Goal: Task Accomplishment & Management: Use online tool/utility

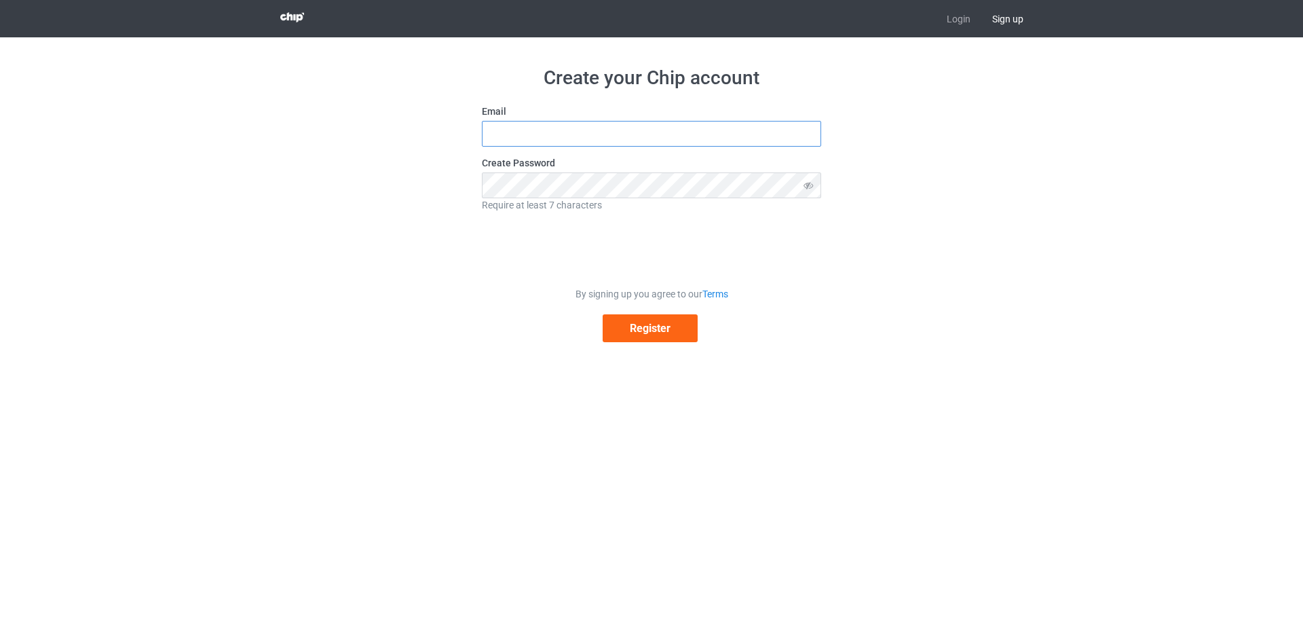
click at [545, 130] on input "text" at bounding box center [651, 134] width 339 height 26
type input "[EMAIL_ADDRESS][DOMAIN_NAME]"
click at [657, 326] on button "Register" at bounding box center [650, 328] width 95 height 28
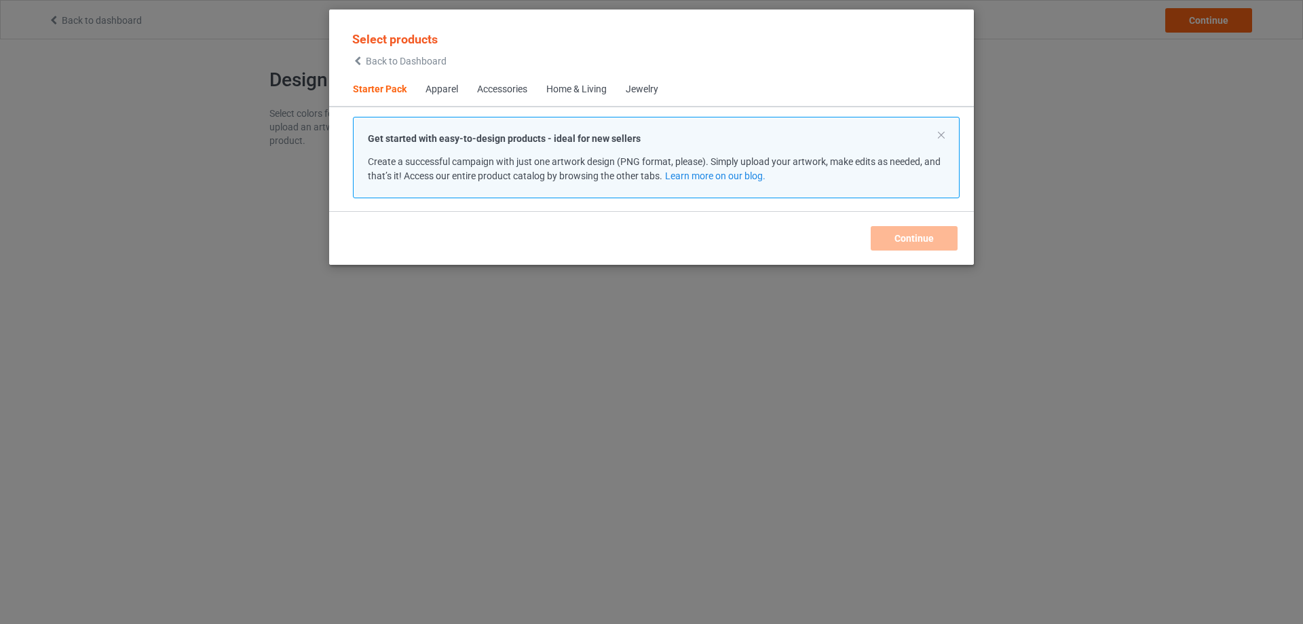
scroll to position [18, 0]
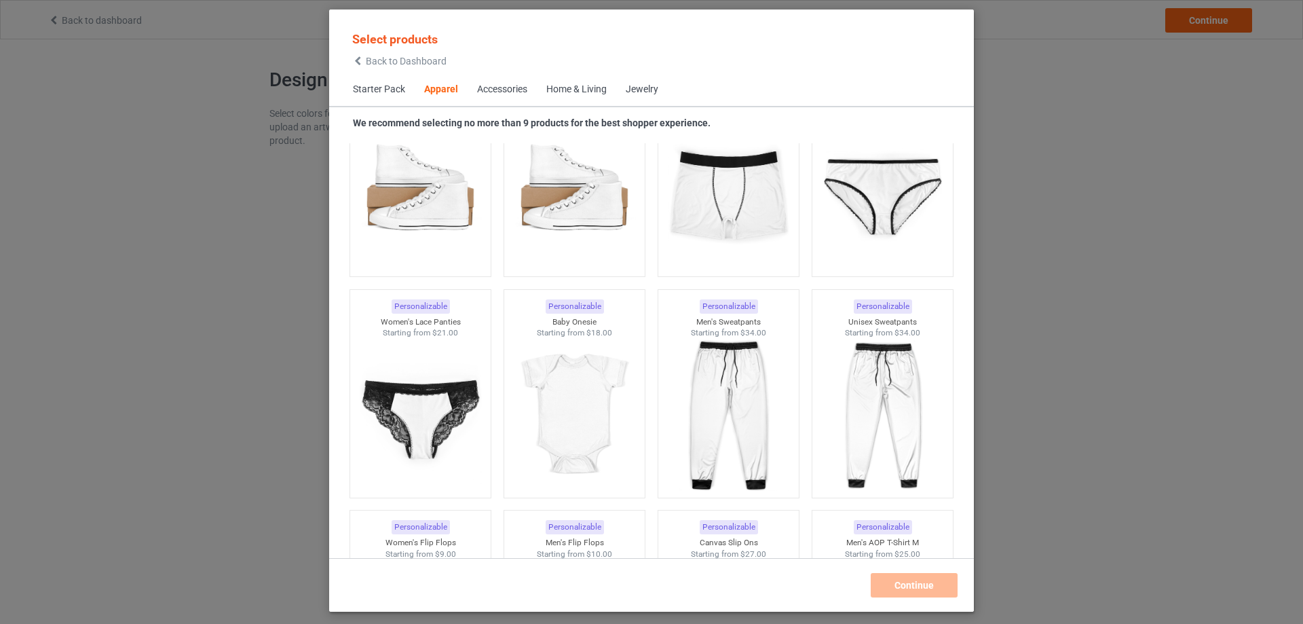
scroll to position [1647, 0]
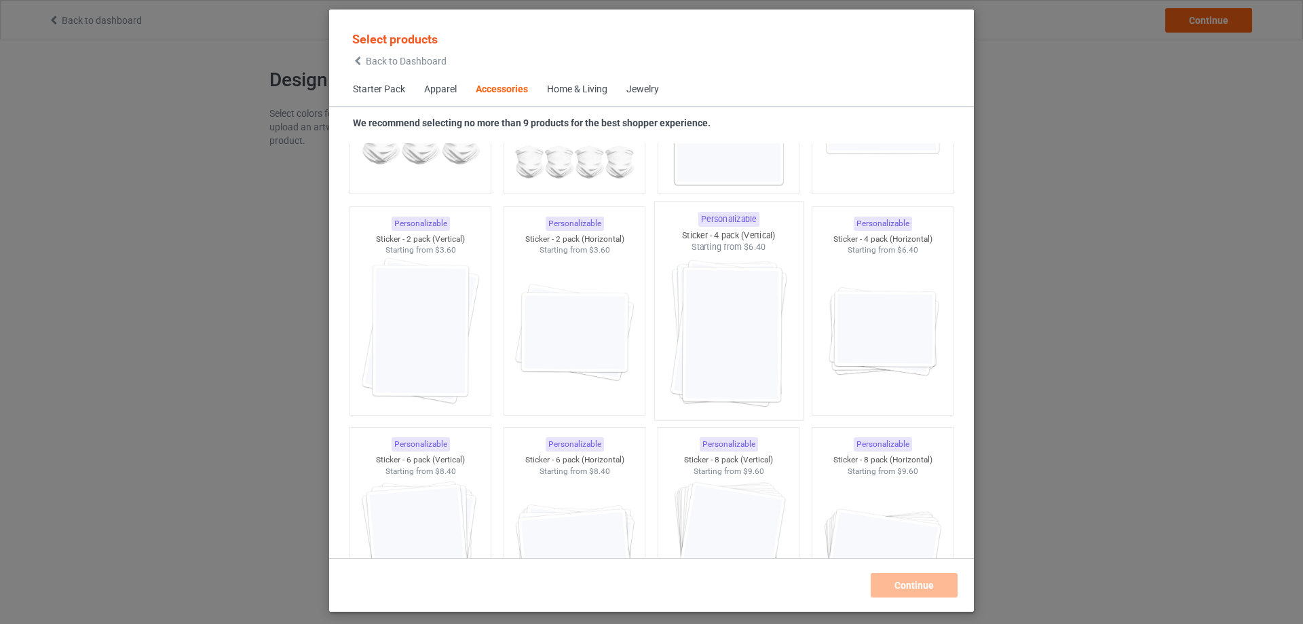
scroll to position [4701, 0]
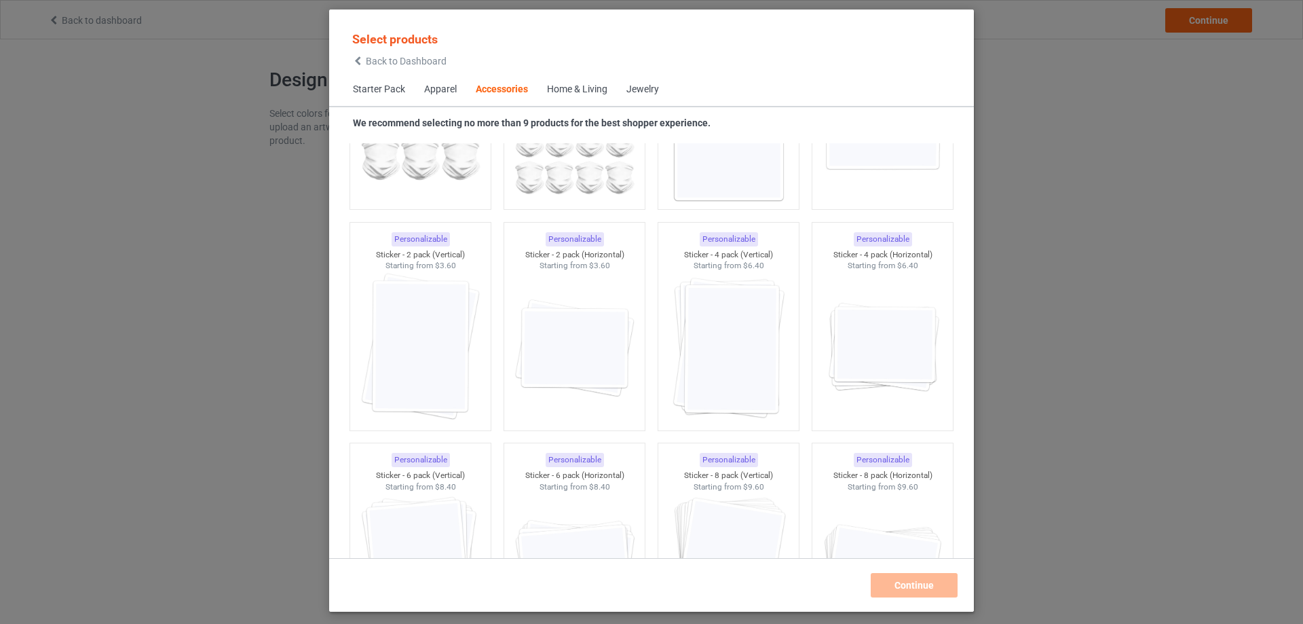
click at [595, 94] on div "Home & Living" at bounding box center [577, 90] width 60 height 14
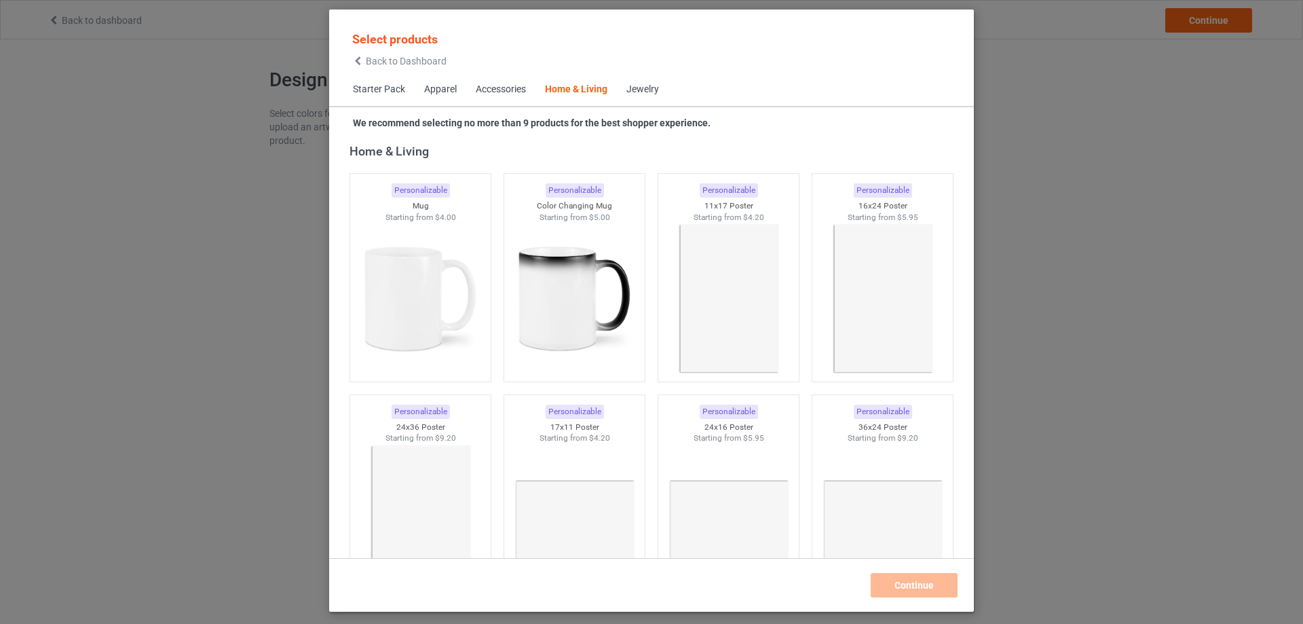
click at [656, 83] on span "Jewelry" at bounding box center [643, 89] width 52 height 33
click at [657, 88] on div "Jewelry" at bounding box center [642, 90] width 33 height 14
click at [746, 97] on div "Starter Pack Apparel Accessories Home & Living Jewelry" at bounding box center [651, 89] width 645 height 33
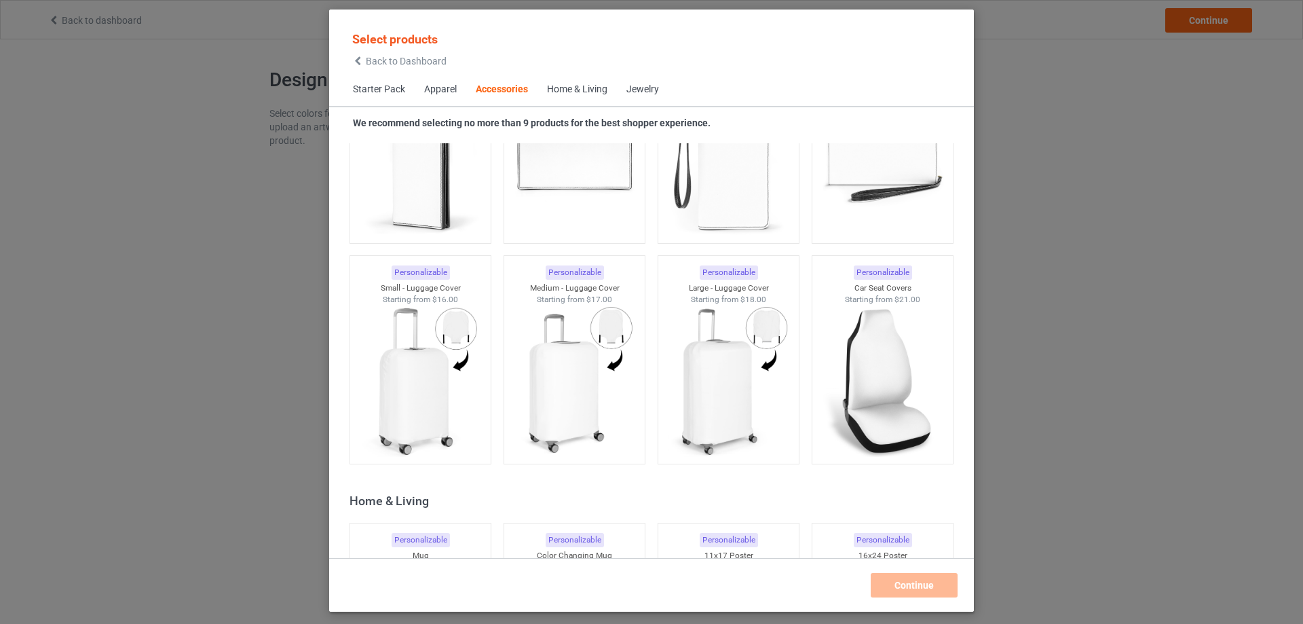
scroll to position [5769, 0]
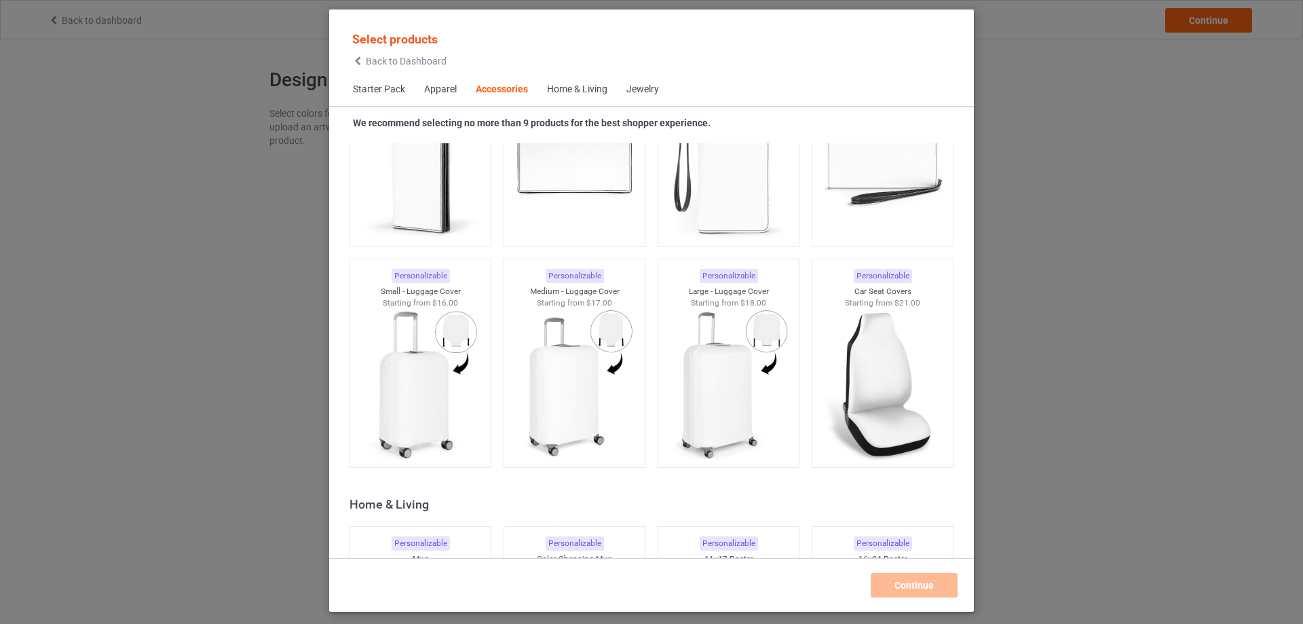
click at [780, 83] on div "Starter Pack Apparel Accessories Home & Living Jewelry" at bounding box center [651, 89] width 645 height 33
click at [635, 81] on span "Jewelry" at bounding box center [643, 89] width 52 height 33
drag, startPoint x: 635, startPoint y: 81, endPoint x: 641, endPoint y: 91, distance: 11.3
click at [637, 83] on span "Jewelry" at bounding box center [643, 89] width 52 height 33
click at [641, 91] on div "Jewelry" at bounding box center [642, 90] width 33 height 14
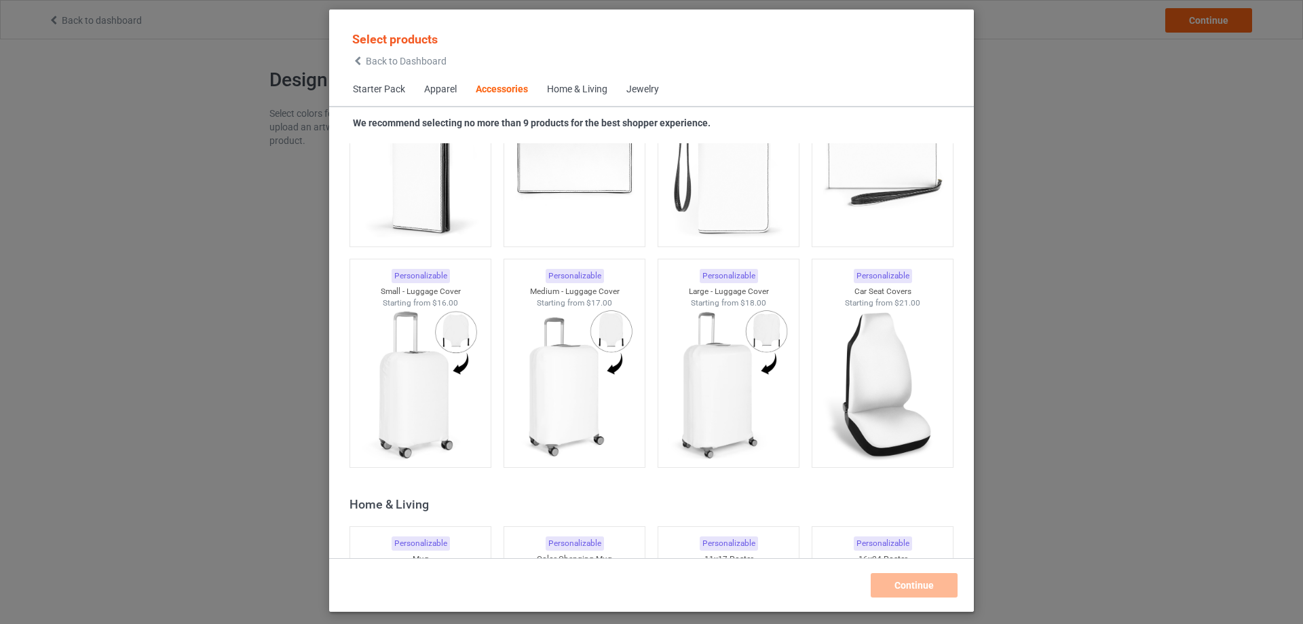
click at [641, 91] on div "Jewelry" at bounding box center [642, 90] width 33 height 14
click at [600, 89] on div "Home & Living" at bounding box center [577, 90] width 60 height 14
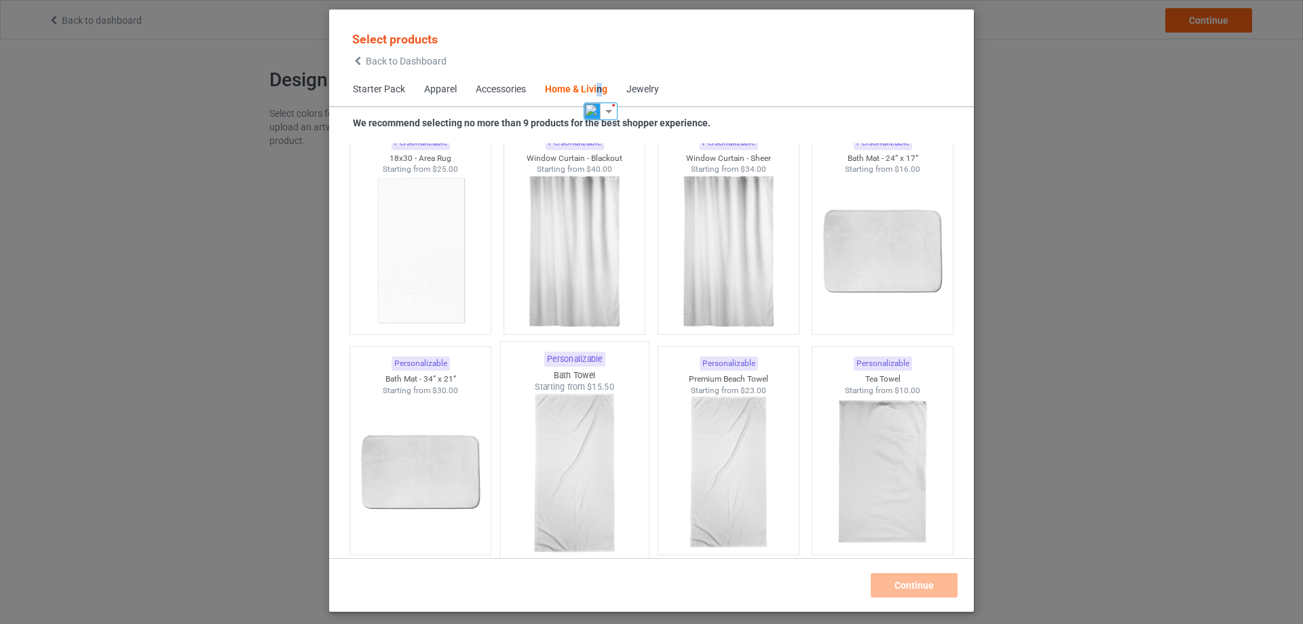
scroll to position [8497, 0]
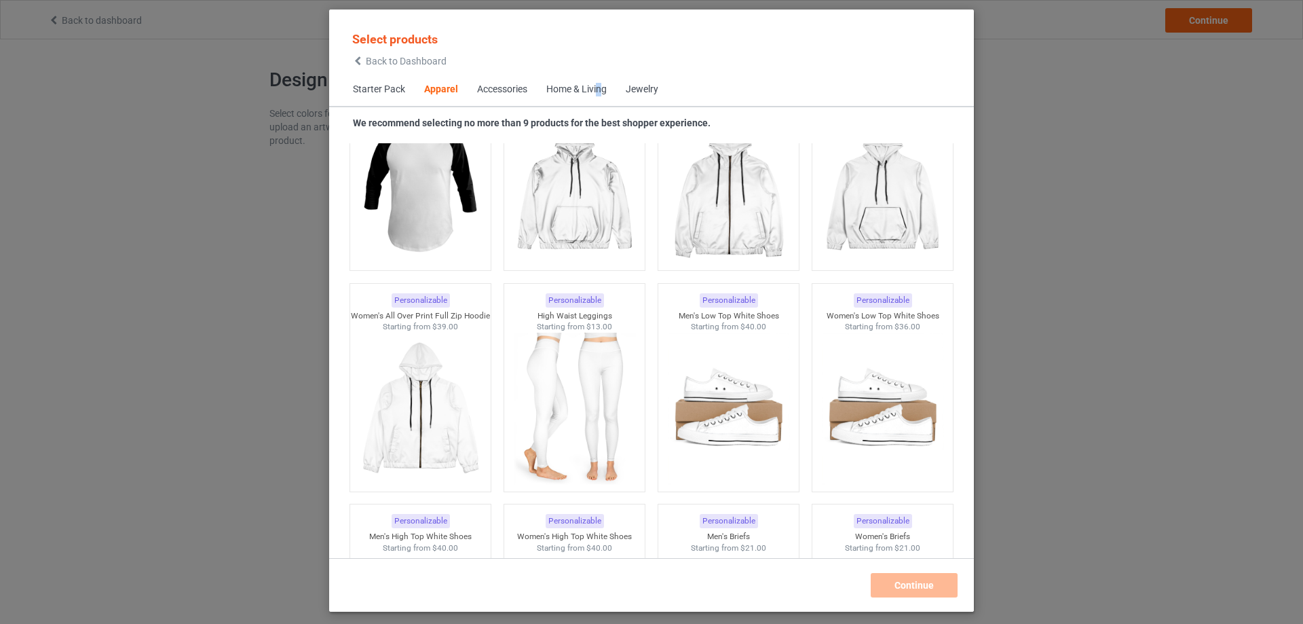
scroll to position [705, 0]
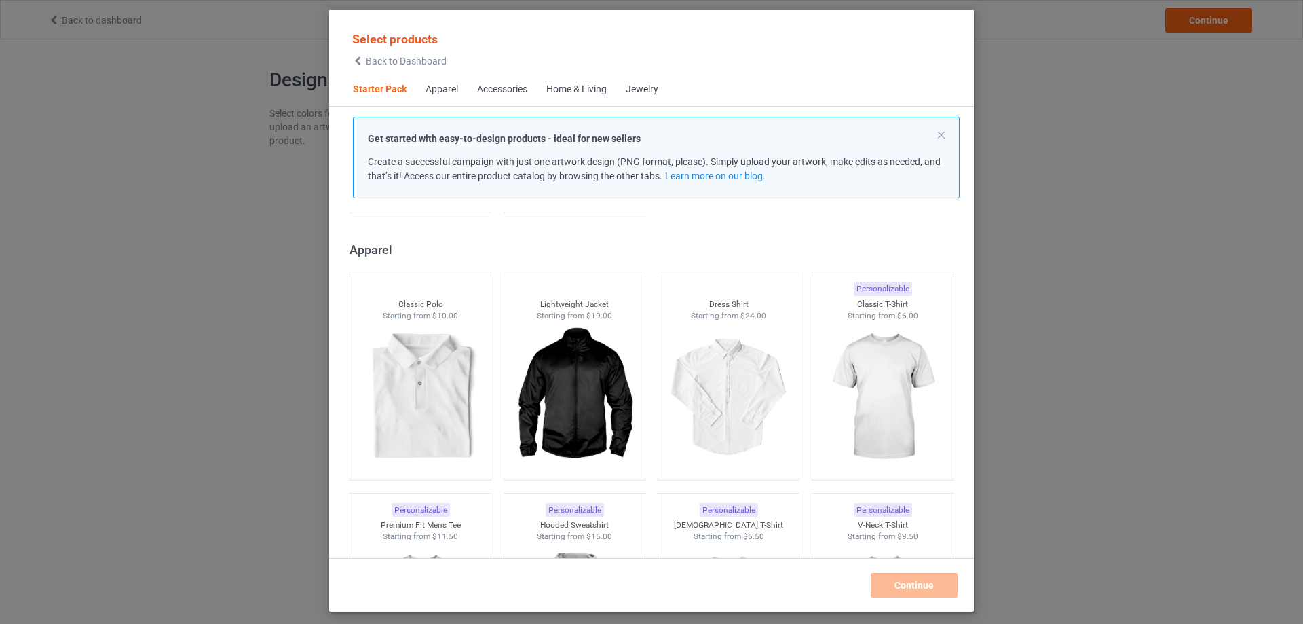
click at [568, 94] on div "Home & Living" at bounding box center [576, 90] width 60 height 14
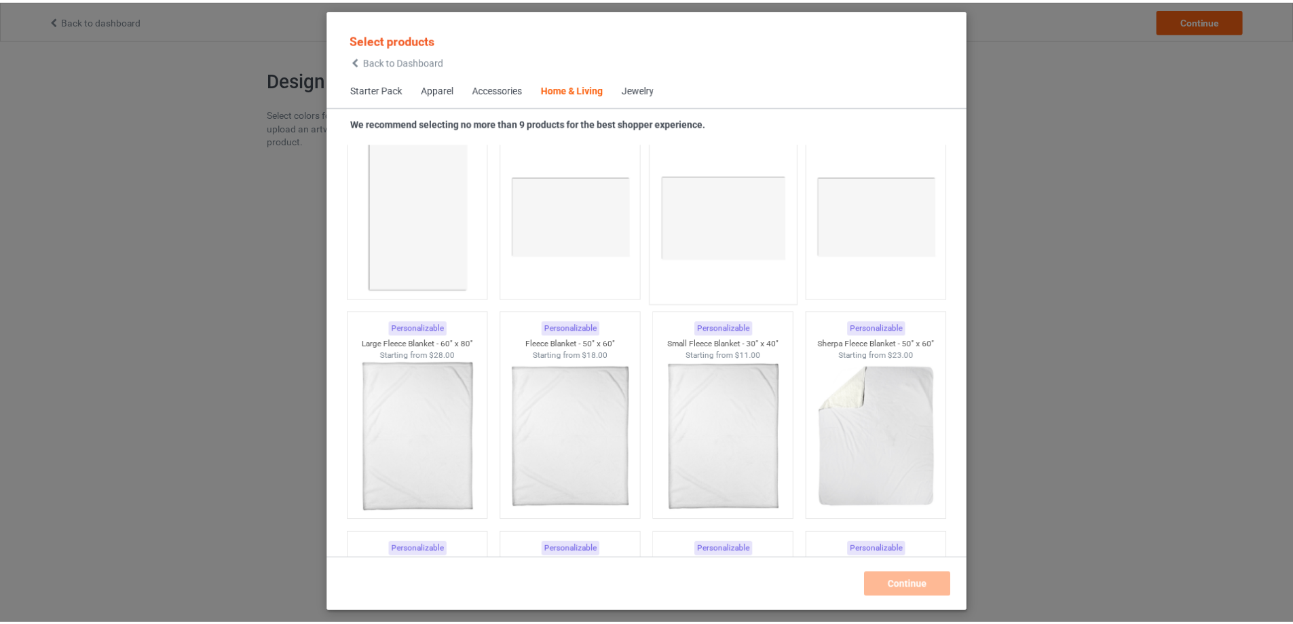
scroll to position [6394, 0]
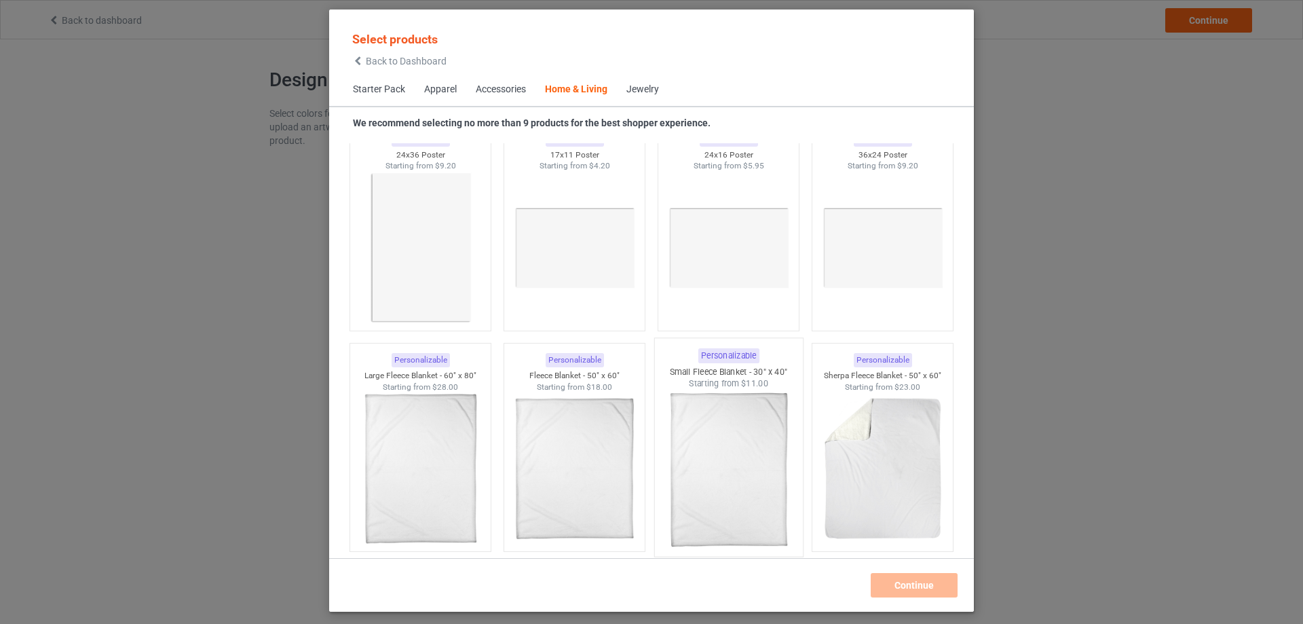
click at [709, 480] on img at bounding box center [729, 470] width 128 height 160
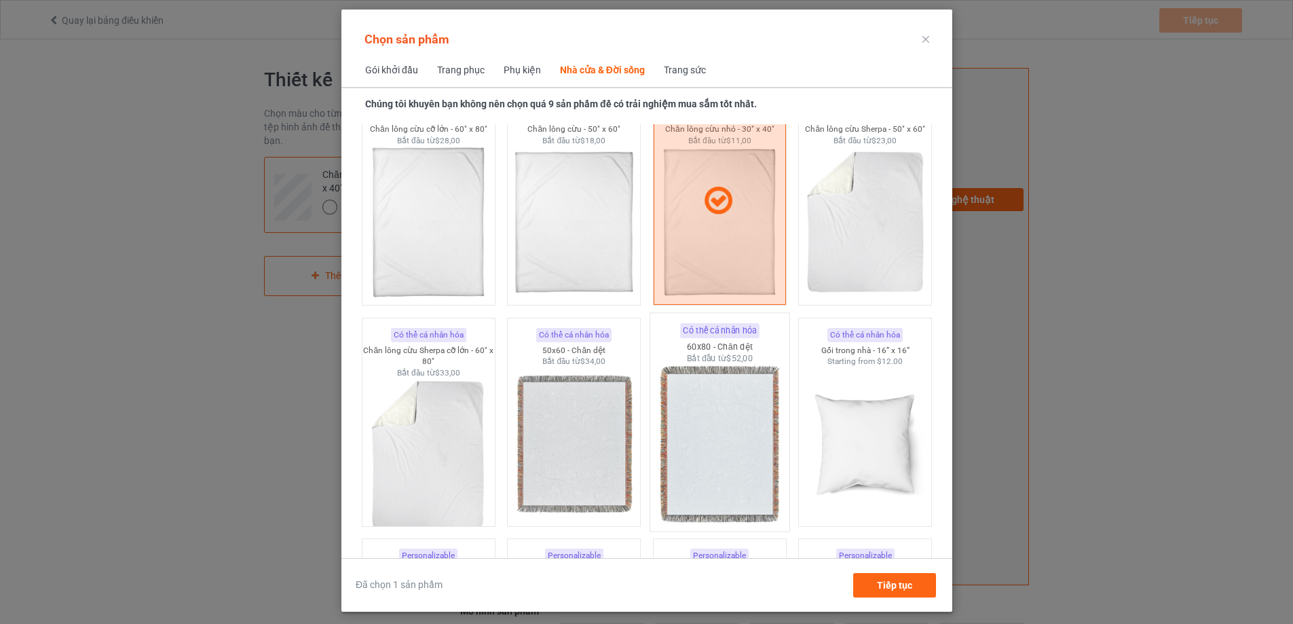
scroll to position [6733, 0]
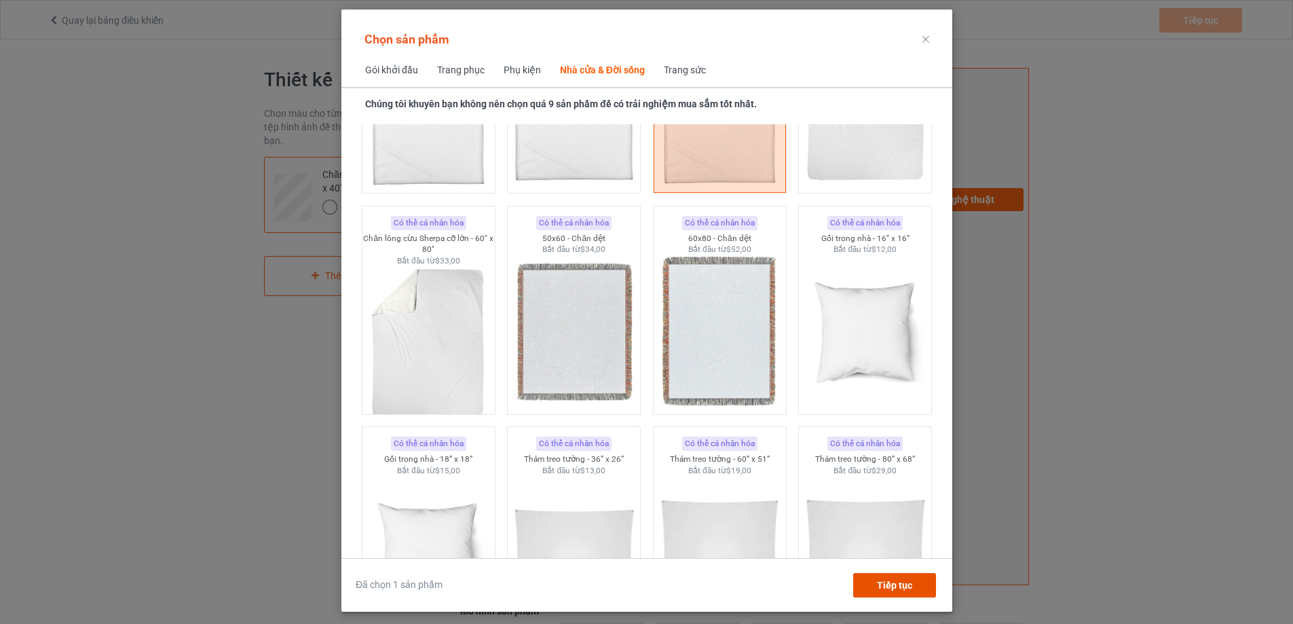
click at [903, 584] on font "Tiếp tục" at bounding box center [893, 585] width 35 height 11
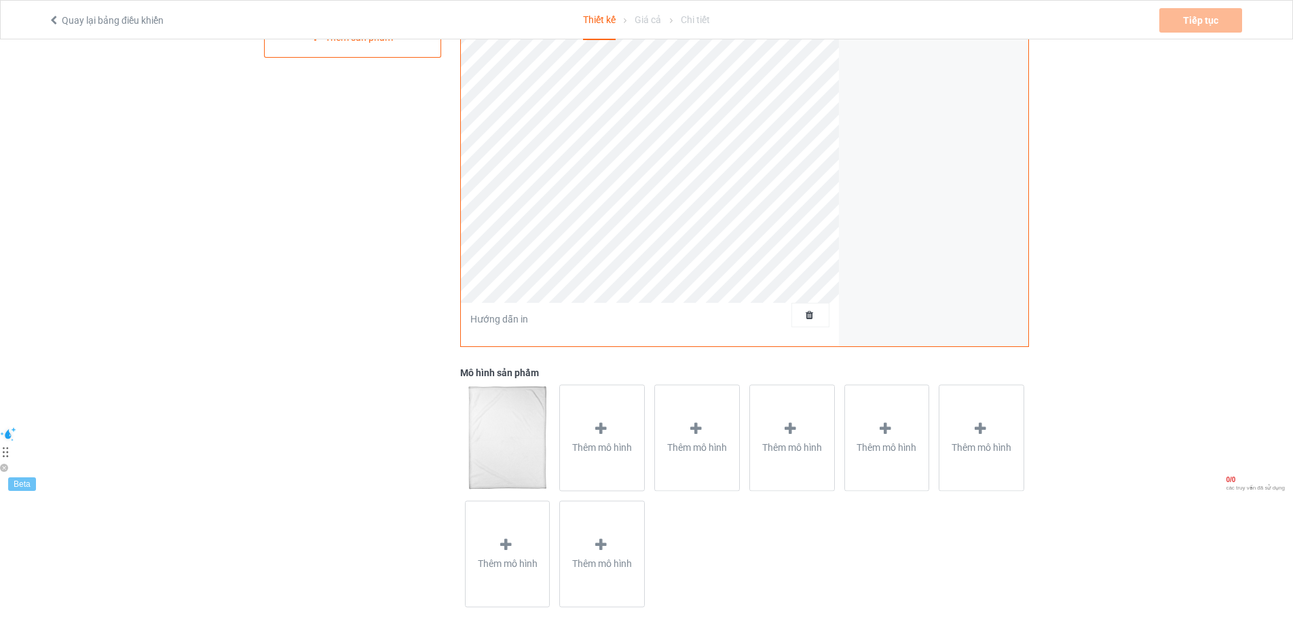
scroll to position [256, 0]
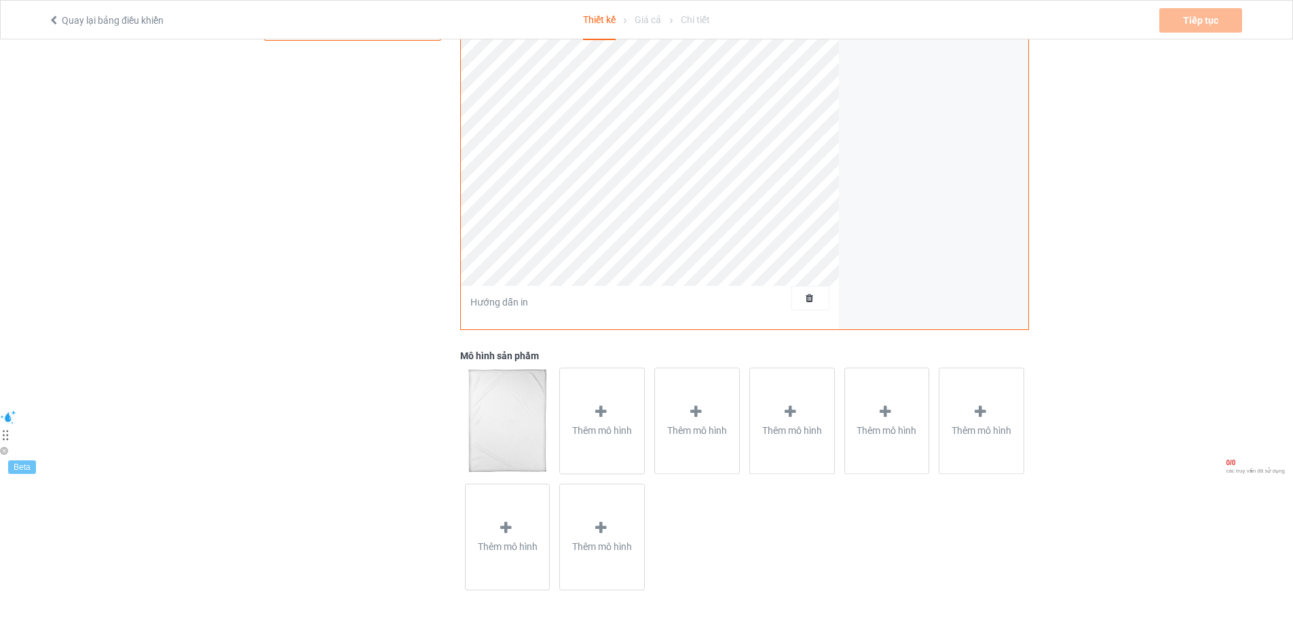
click at [505, 396] on img at bounding box center [507, 420] width 85 height 106
drag, startPoint x: 505, startPoint y: 396, endPoint x: 522, endPoint y: 301, distance: 95.9
click at [522, 301] on font "Hướng dẫn in" at bounding box center [499, 302] width 58 height 11
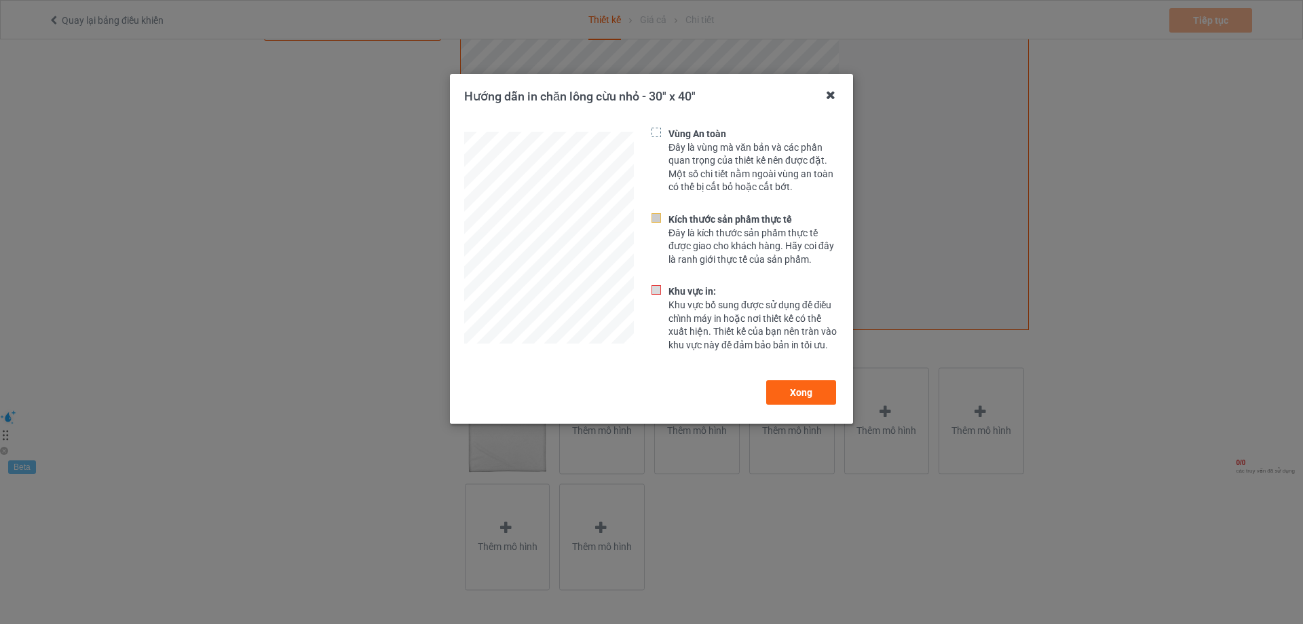
click at [829, 98] on icon at bounding box center [831, 95] width 22 height 22
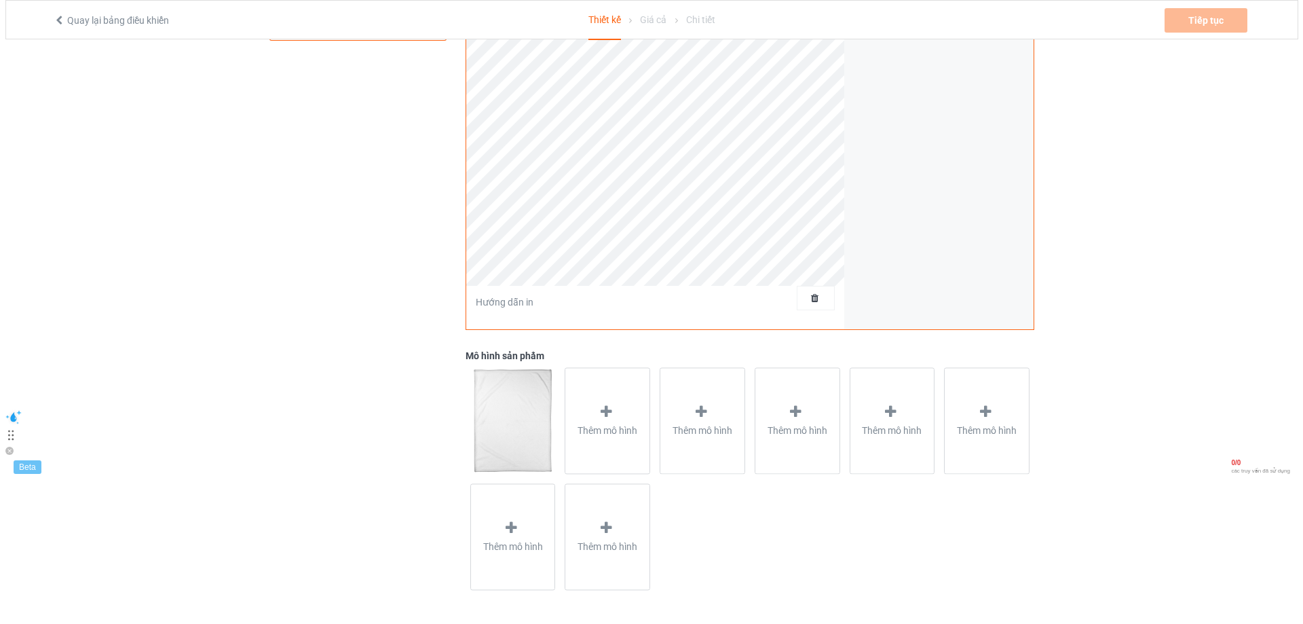
scroll to position [0, 0]
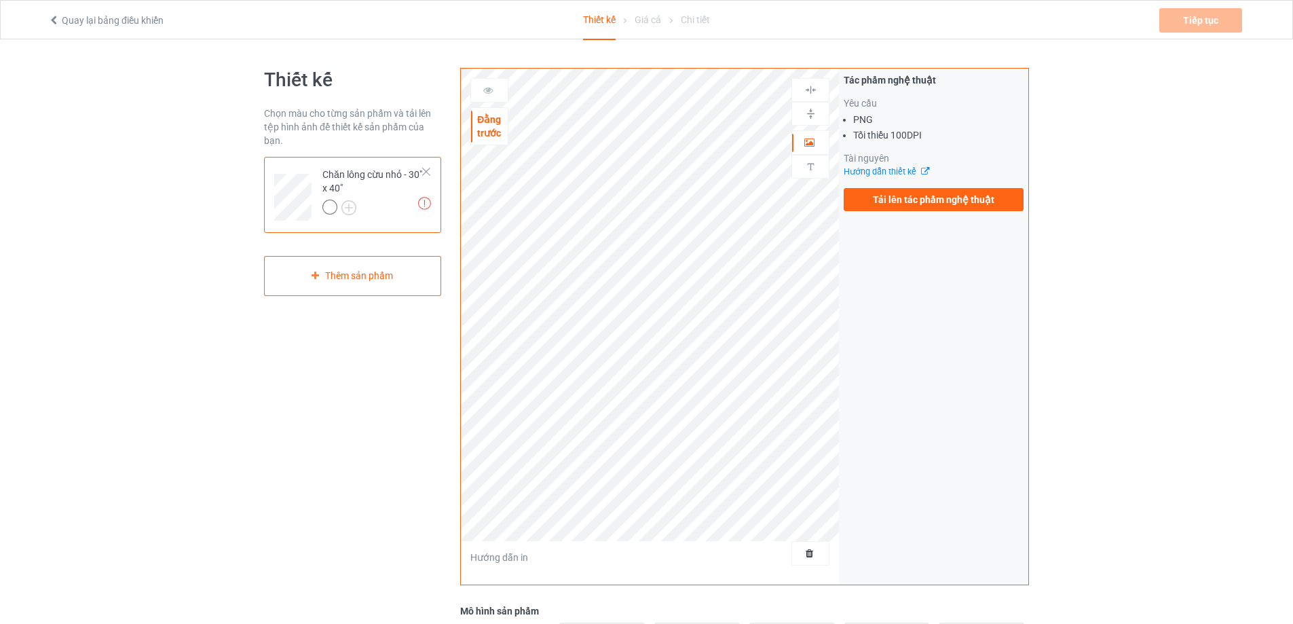
click at [859, 121] on font "PNG" at bounding box center [863, 119] width 20 height 11
click at [897, 192] on label "Tải lên tác phẩm nghệ thuật" at bounding box center [934, 199] width 180 height 23
click at [0, 0] on input "Tải lên tác phẩm nghệ thuật" at bounding box center [0, 0] width 0 height 0
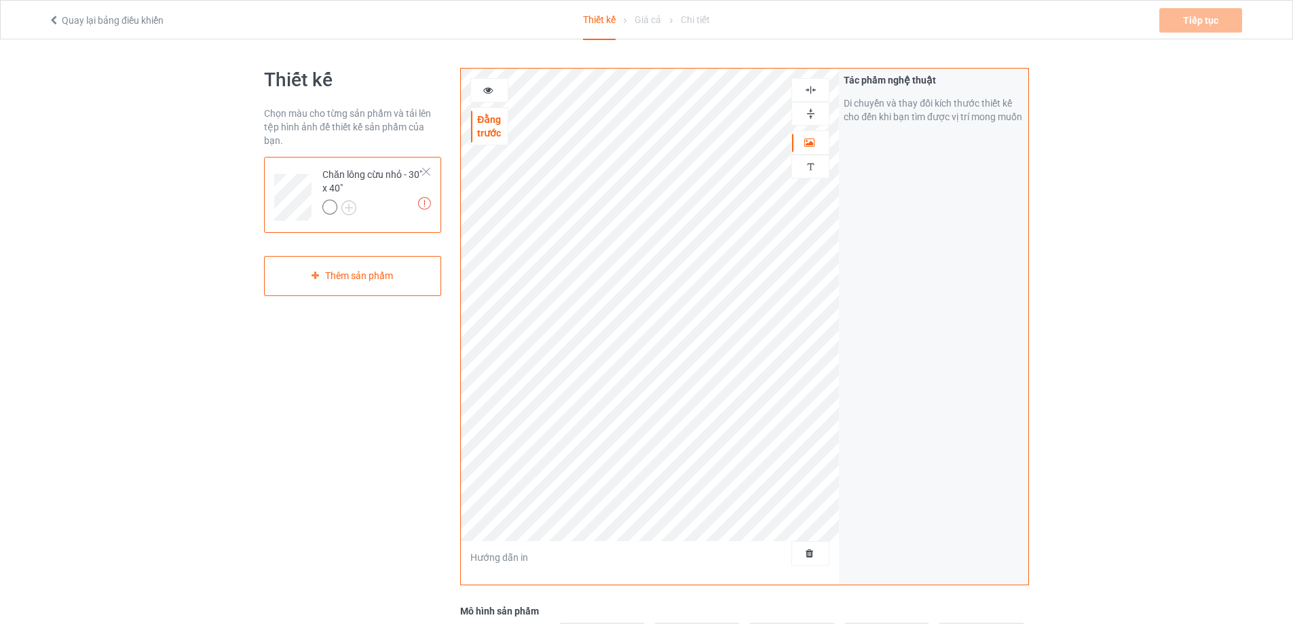
click at [430, 175] on div at bounding box center [427, 172] width 10 height 10
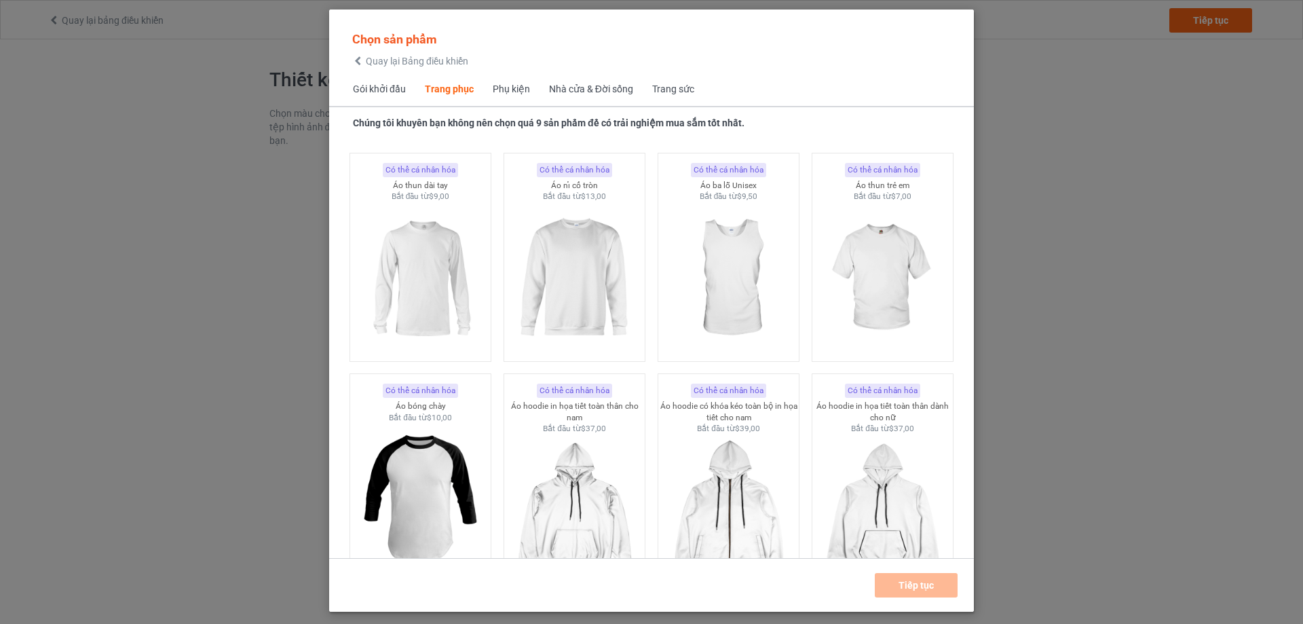
click at [615, 86] on font "Nhà cửa & Đời sống" at bounding box center [591, 88] width 84 height 11
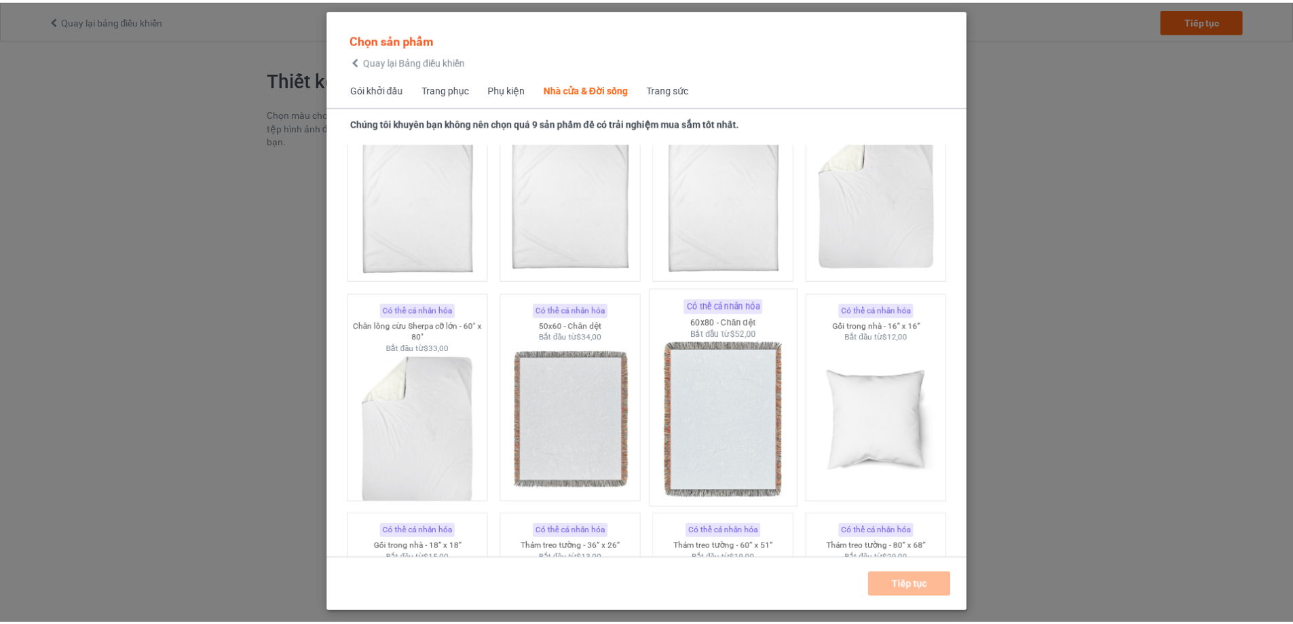
scroll to position [6461, 0]
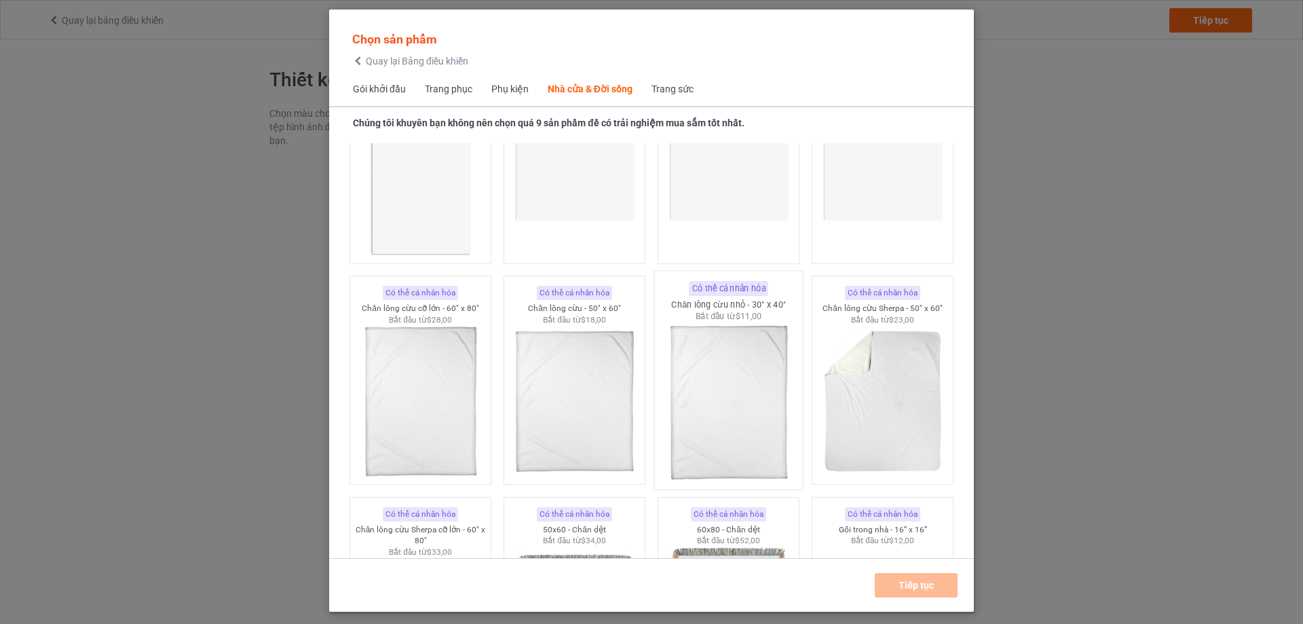
click at [743, 371] on img at bounding box center [729, 402] width 128 height 160
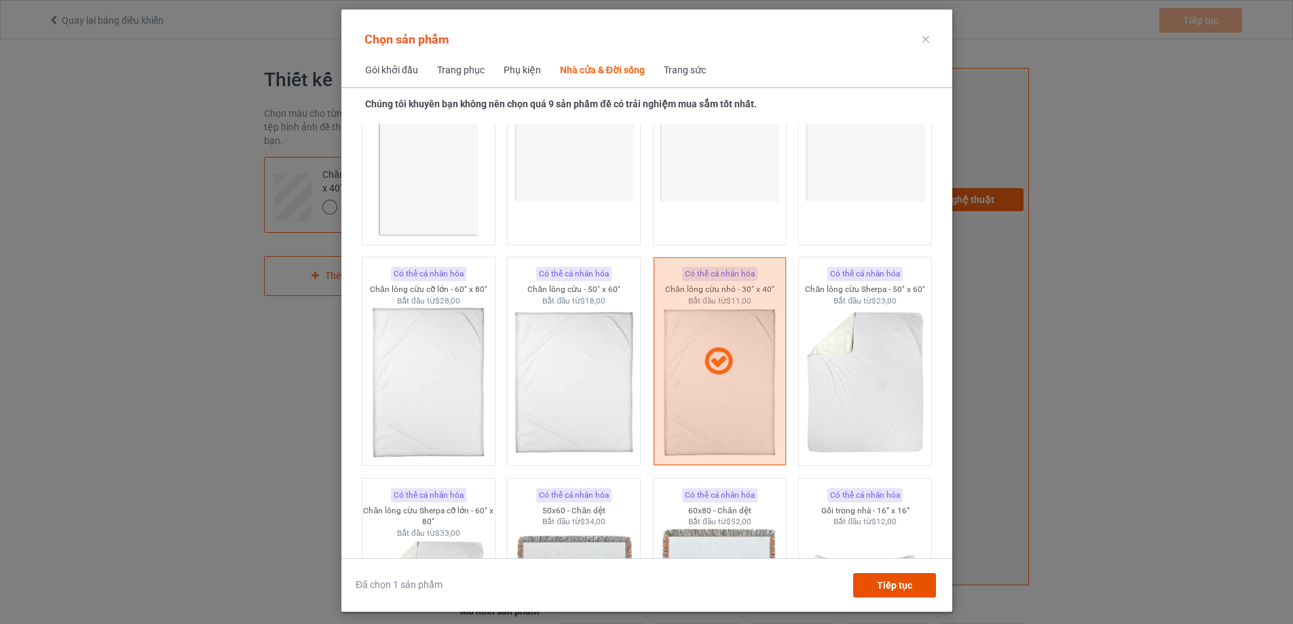
click at [897, 591] on div "Tiếp tục" at bounding box center [894, 585] width 83 height 24
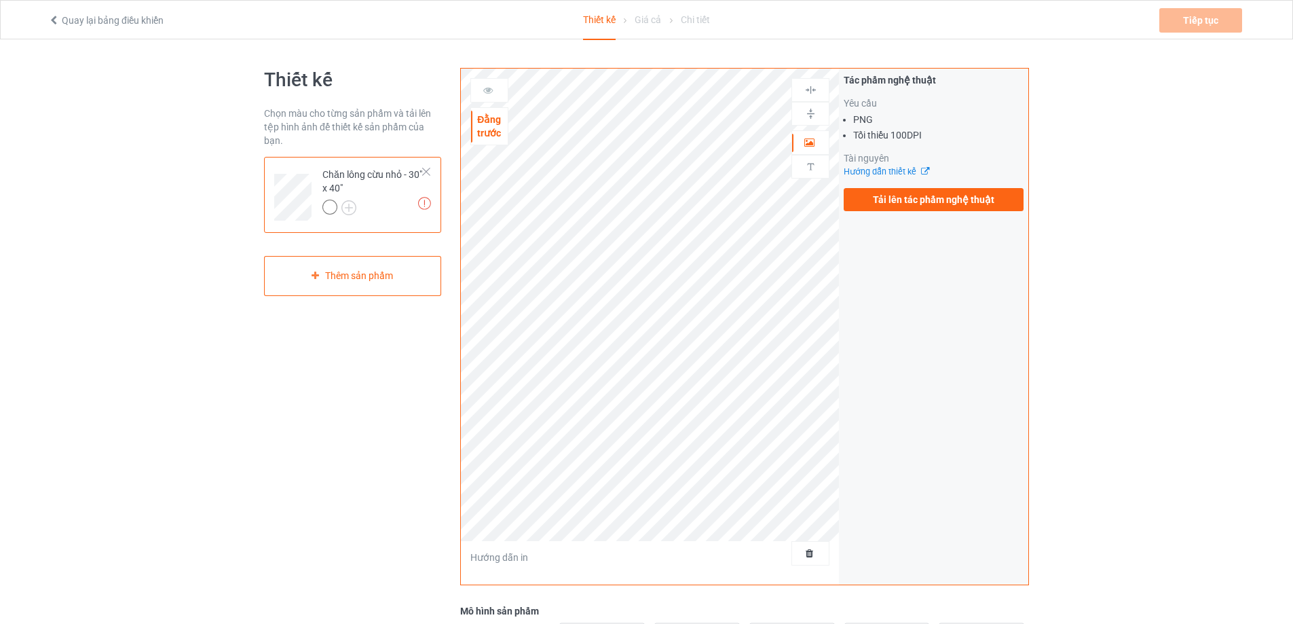
click at [957, 174] on div "Hướng dẫn thiết kế" at bounding box center [934, 172] width 180 height 14
click at [954, 195] on font "Tải lên tác phẩm nghệ thuật" at bounding box center [933, 199] width 121 height 11
click at [0, 0] on input "Tải lên tác phẩm nghệ thuật" at bounding box center [0, 0] width 0 height 0
click at [404, 217] on div at bounding box center [372, 209] width 101 height 19
click at [333, 206] on div at bounding box center [329, 207] width 15 height 15
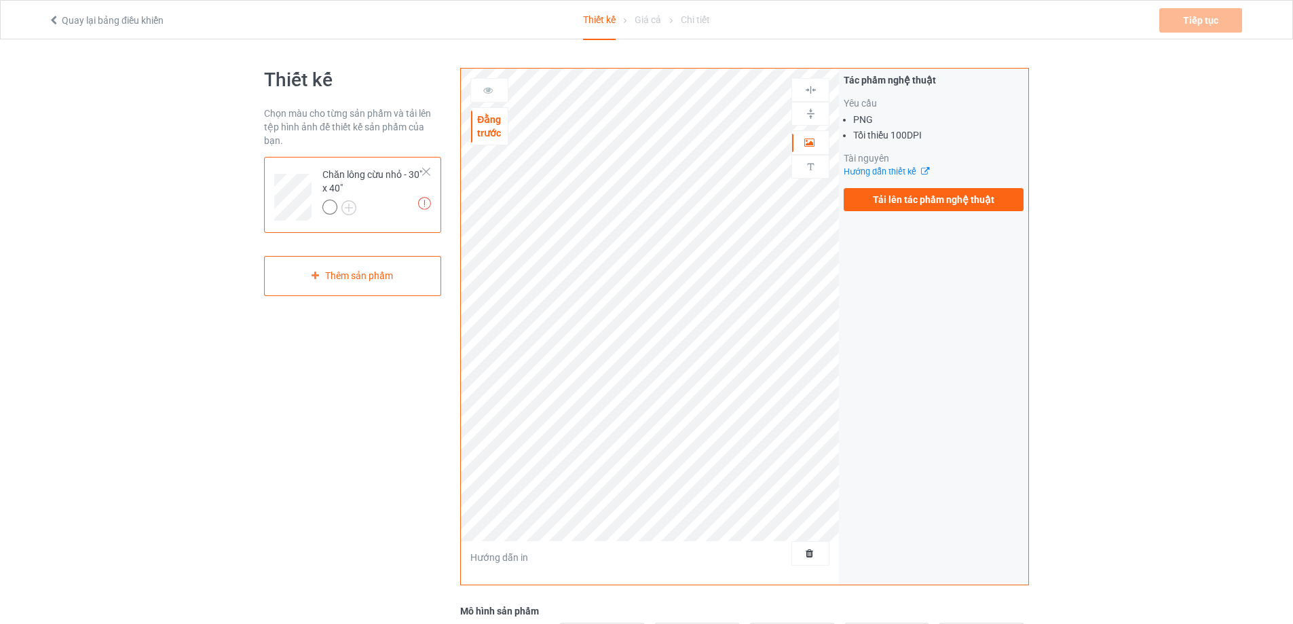
click at [386, 184] on div "Chăn lông cừu nhỏ - 30" x 40"" at bounding box center [372, 191] width 101 height 46
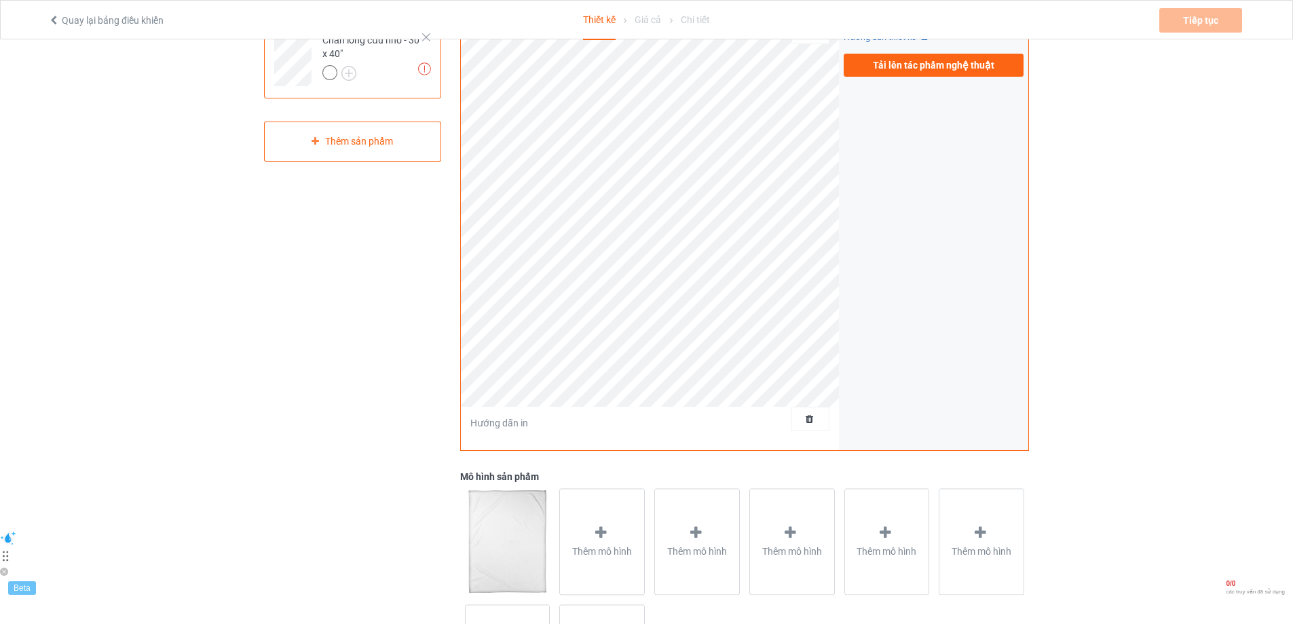
scroll to position [256, 0]
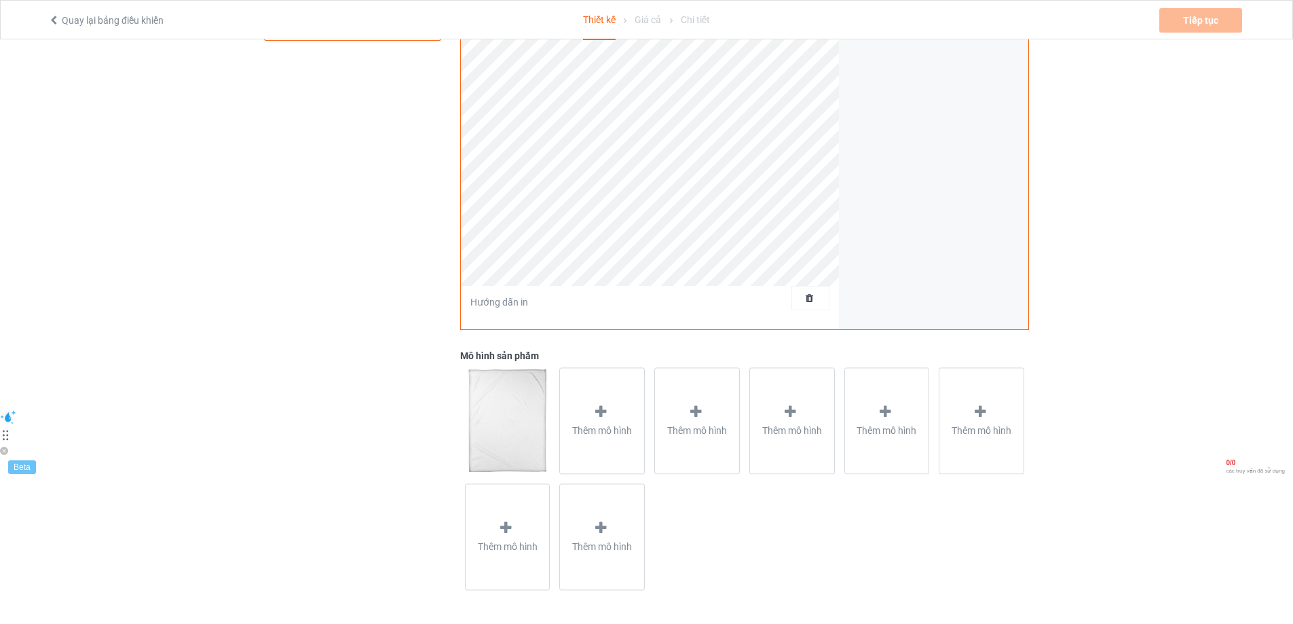
click at [523, 392] on img at bounding box center [507, 420] width 85 height 106
click at [814, 300] on font "Xóa tất cả các thiết kế" at bounding box center [779, 298] width 93 height 11
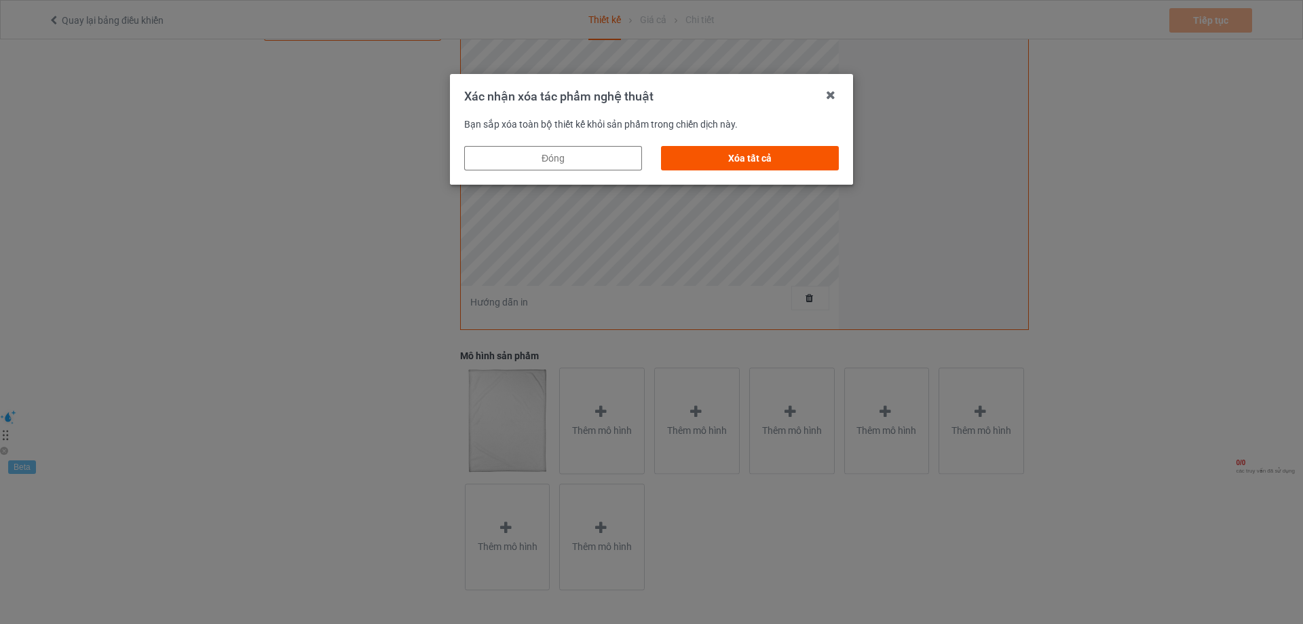
click at [739, 158] on font "Xóa tất cả" at bounding box center [749, 158] width 43 height 11
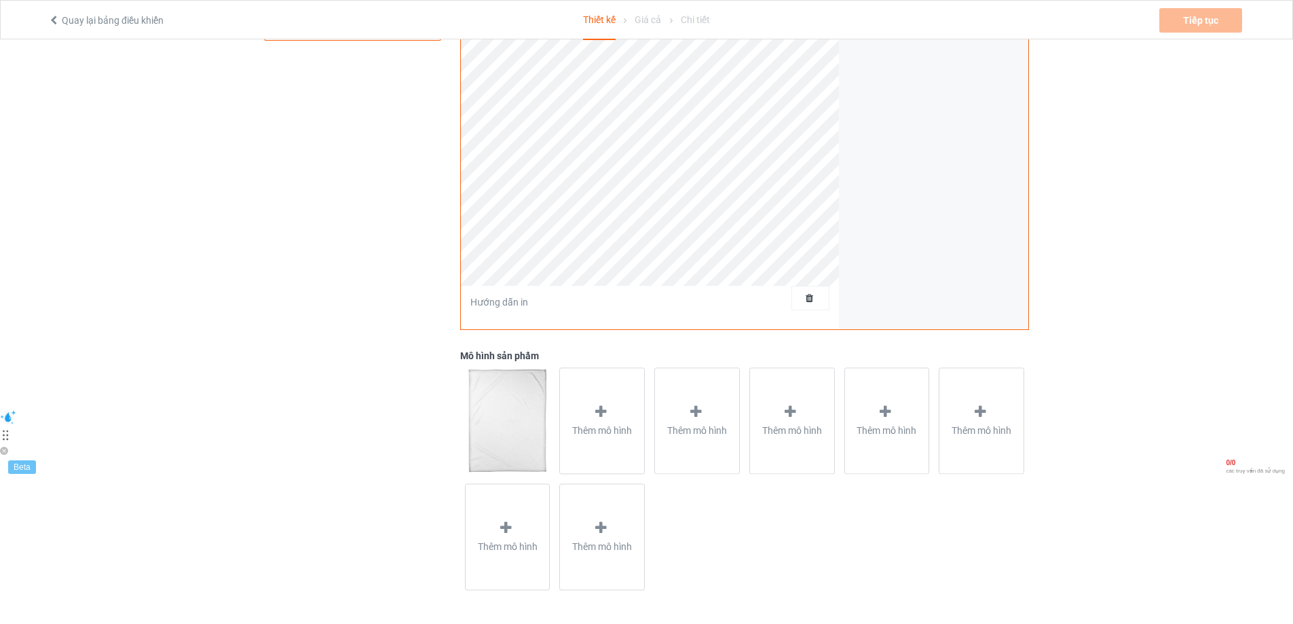
click at [840, 212] on div "Tác phẩm nghệ thuật Yêu cầu PNG Tối thiểu 100 DPI Tài nguyên Hướng dẫn thiết kế…" at bounding box center [933, 71] width 189 height 516
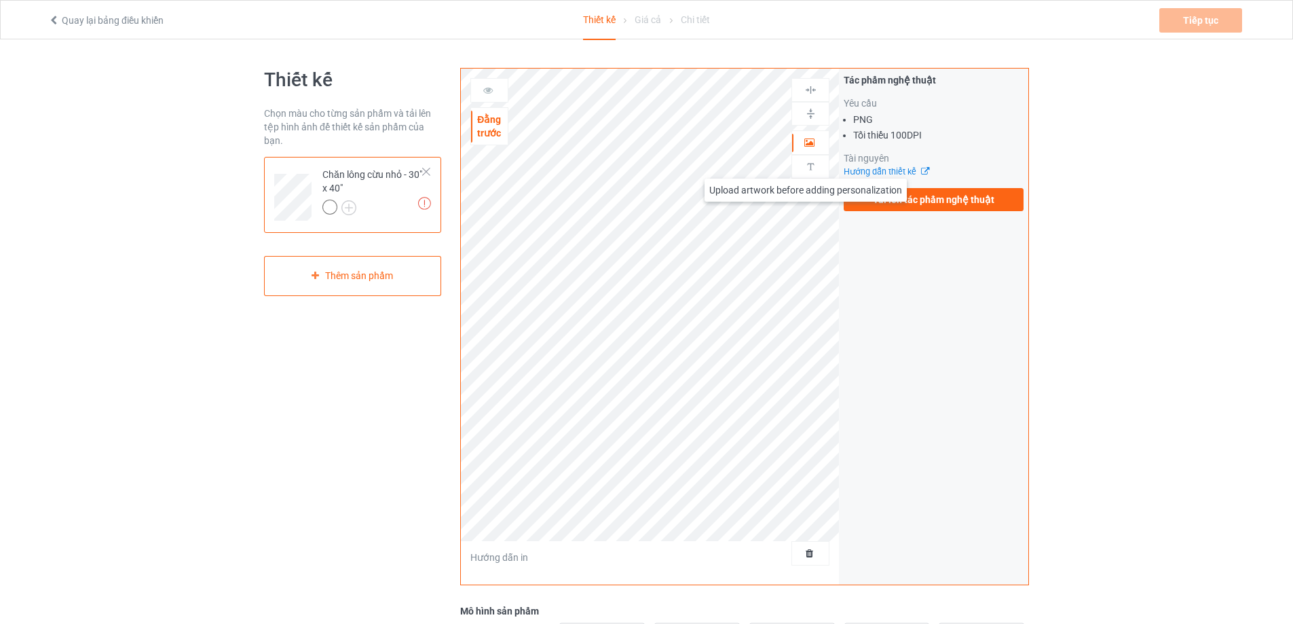
click at [823, 164] on div at bounding box center [810, 166] width 37 height 13
click at [808, 109] on img at bounding box center [810, 113] width 13 height 13
click at [483, 93] on icon at bounding box center [489, 88] width 12 height 10
click at [488, 92] on icon at bounding box center [489, 88] width 12 height 10
click at [495, 135] on font "Đằng trước" at bounding box center [489, 126] width 24 height 24
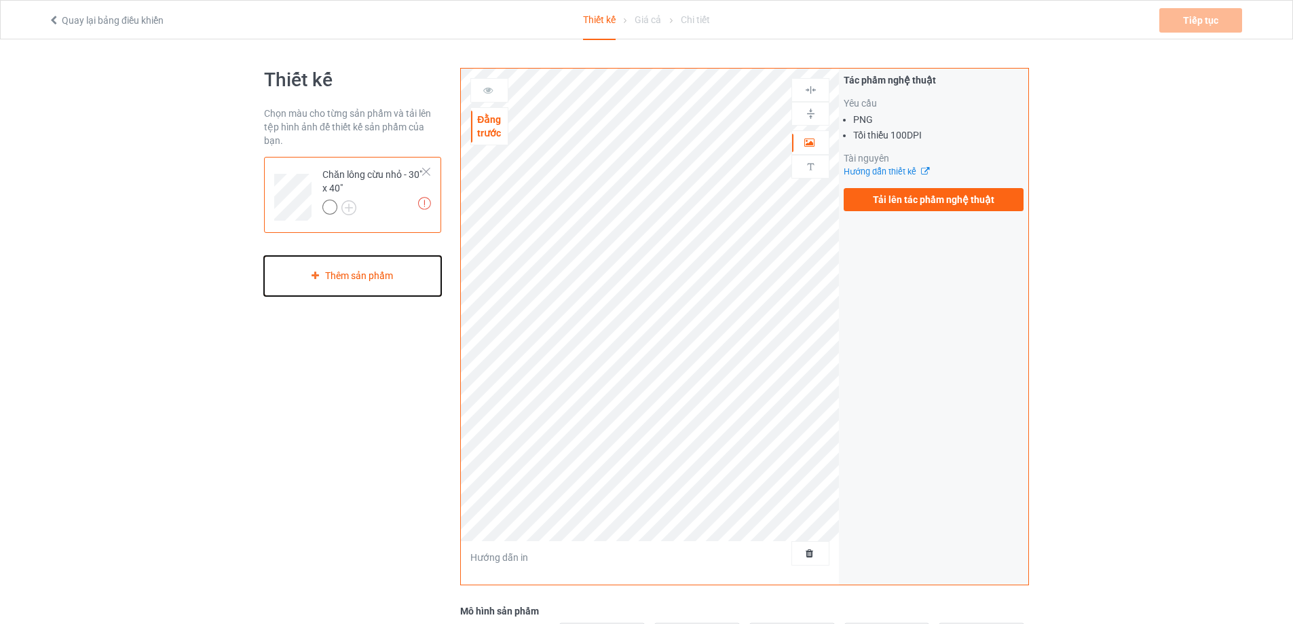
click at [350, 269] on div "Thêm sản phẩm" at bounding box center [352, 276] width 177 height 40
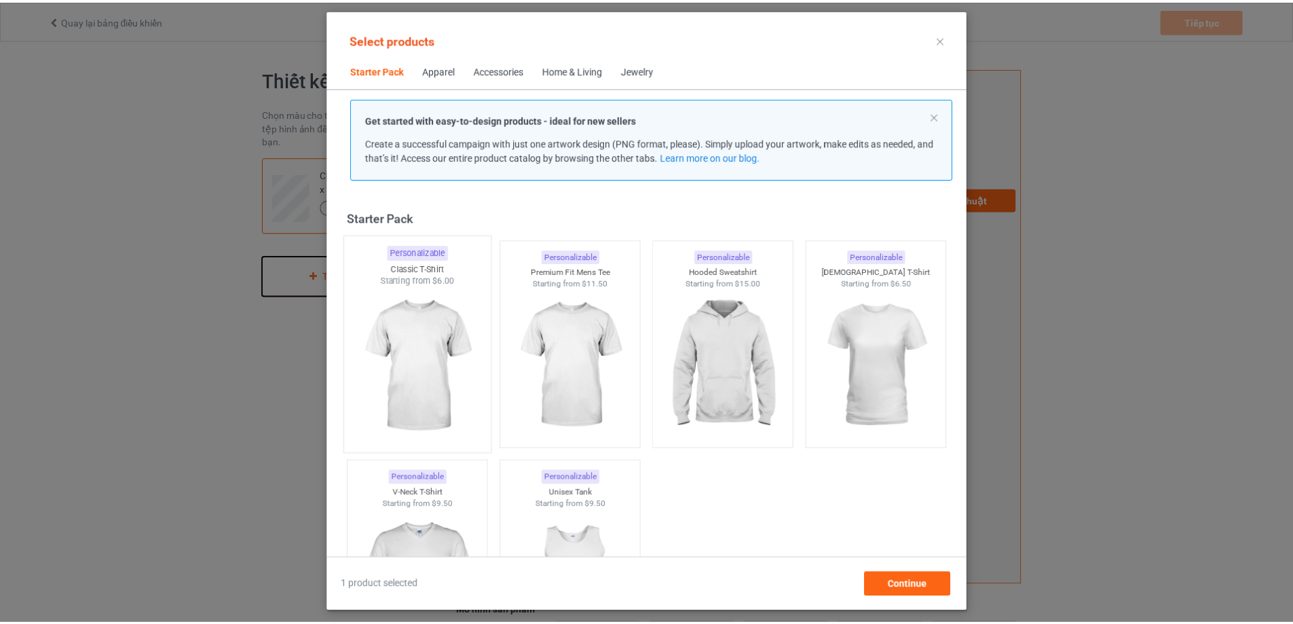
scroll to position [18, 0]
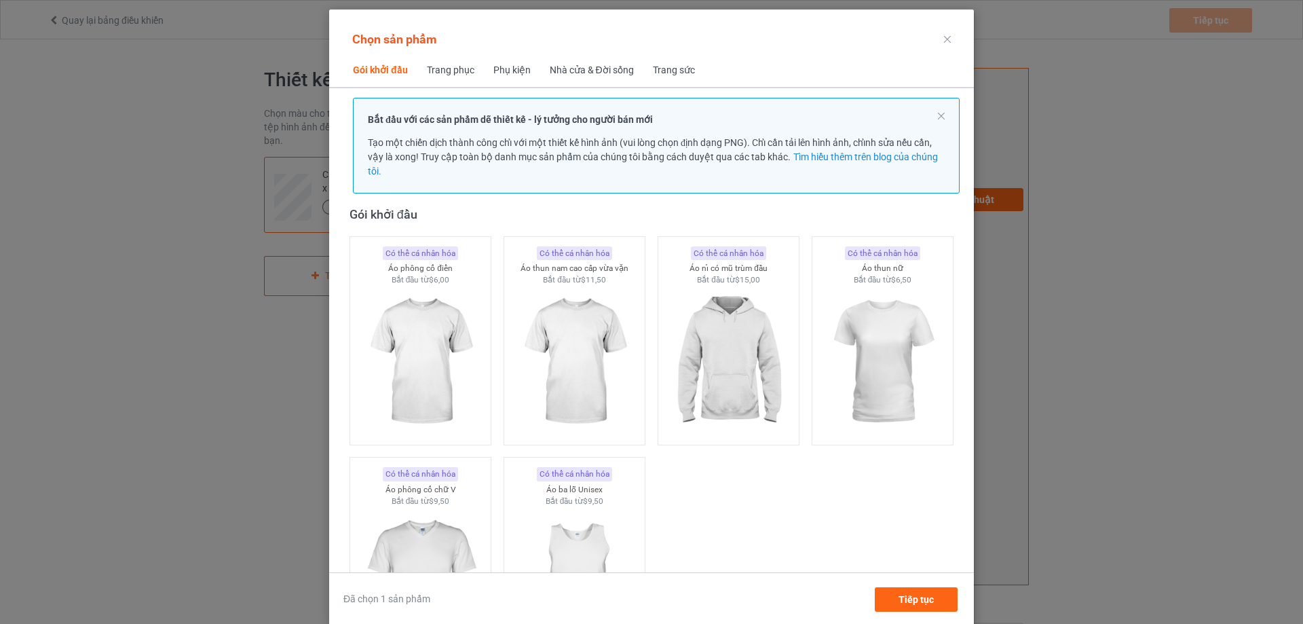
click at [946, 37] on div at bounding box center [947, 40] width 24 height 22
click at [948, 38] on div at bounding box center [947, 40] width 24 height 22
click at [944, 40] on icon at bounding box center [947, 39] width 7 height 7
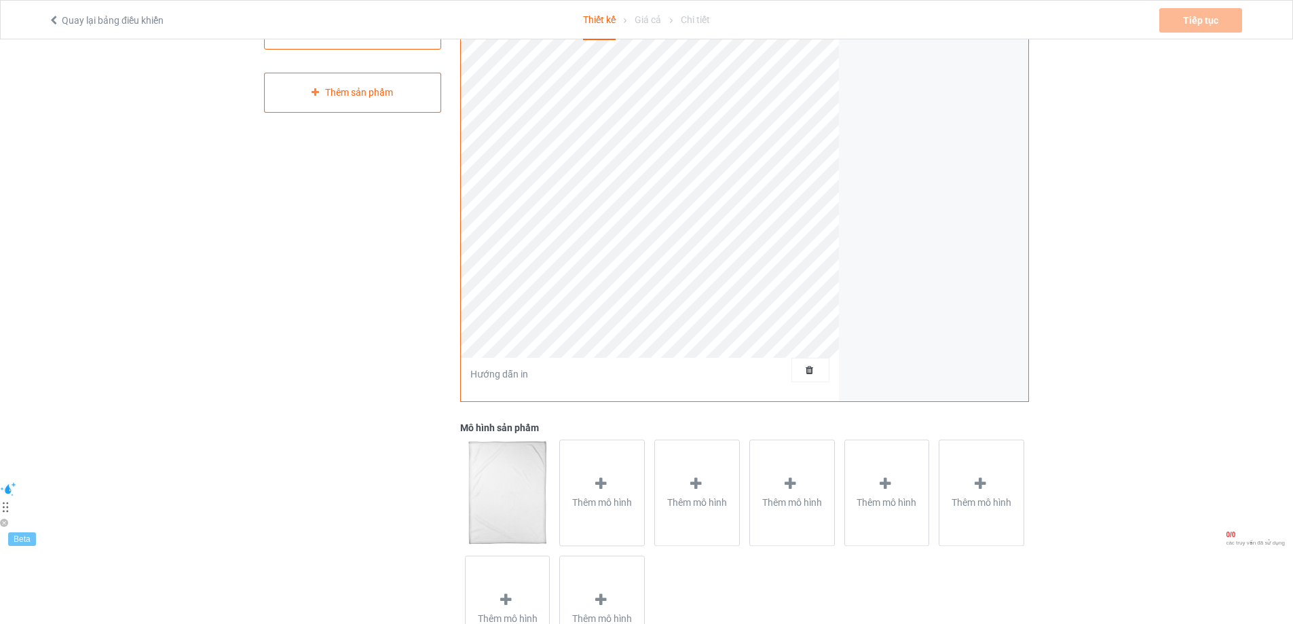
scroll to position [256, 0]
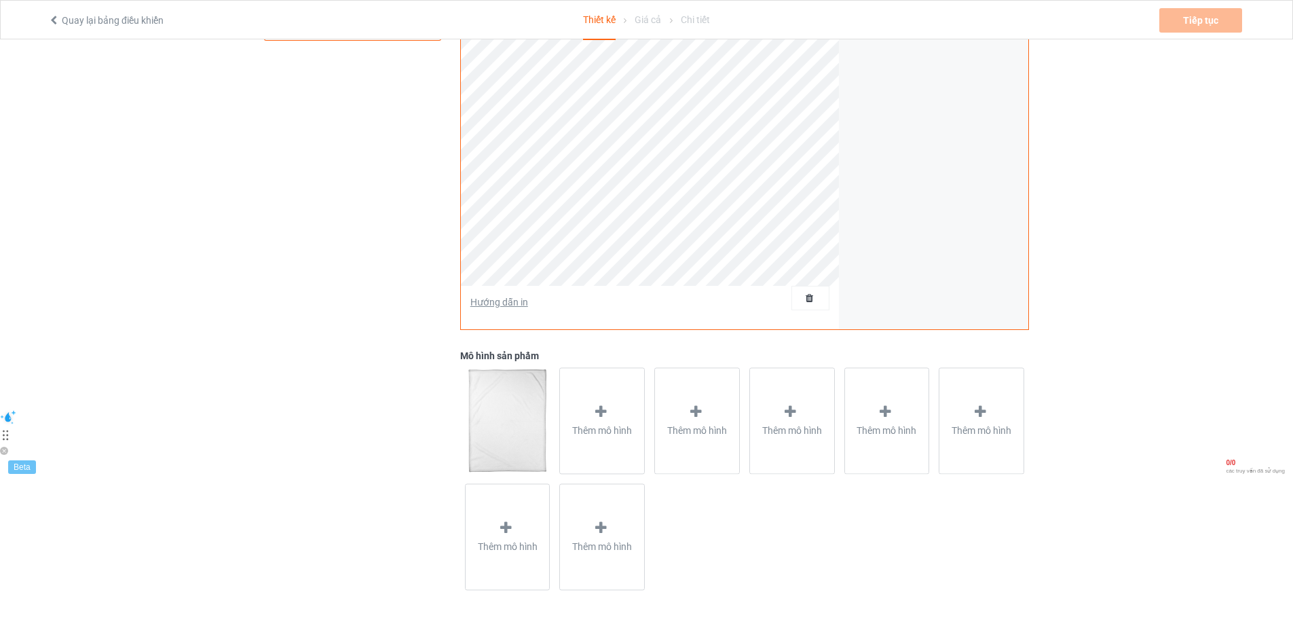
click at [497, 305] on font "Hướng dẫn in" at bounding box center [499, 302] width 58 height 11
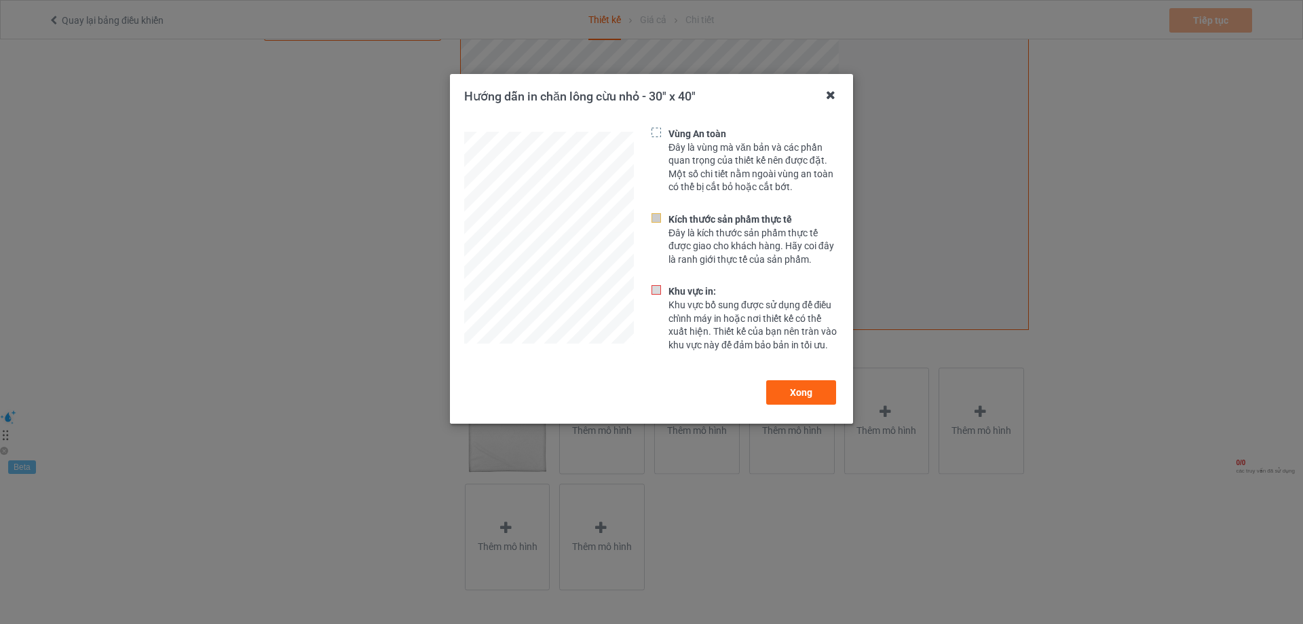
click at [828, 96] on icon at bounding box center [831, 95] width 22 height 22
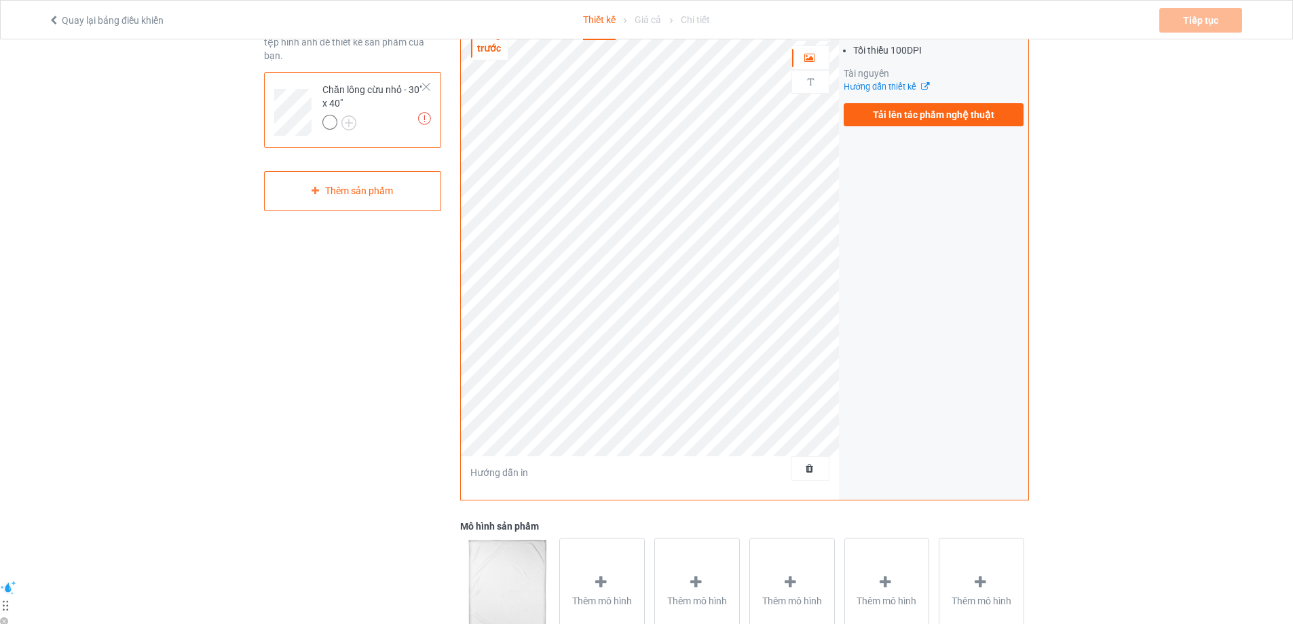
scroll to position [0, 0]
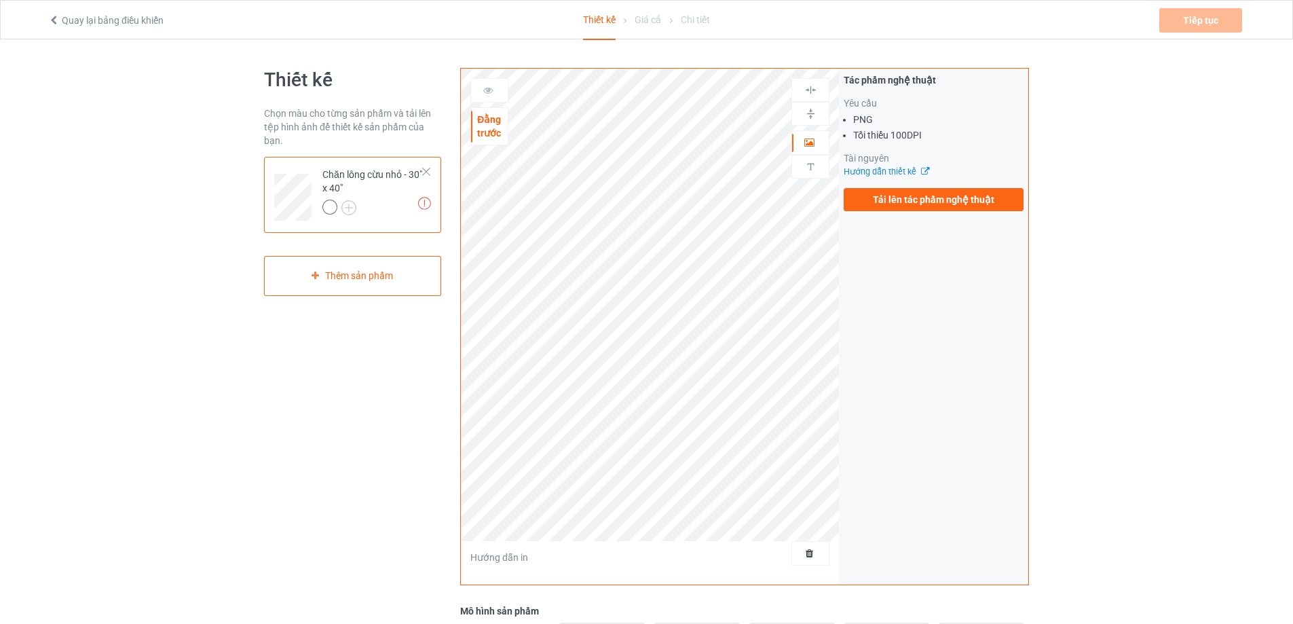
click at [1065, 0] on html "Quay lại bảng điều khiển Thiết kế Giá cả Chi tiết Tiếp tục Tác phẩm nghệ thuật …" at bounding box center [646, 312] width 1293 height 624
click at [701, 21] on font "Chi tiết" at bounding box center [695, 19] width 29 height 11
click at [658, 19] on font "Giá cả" at bounding box center [648, 19] width 26 height 11
click at [328, 178] on font "Chăn lông cừu nhỏ - 30" x 40"" at bounding box center [372, 181] width 100 height 24
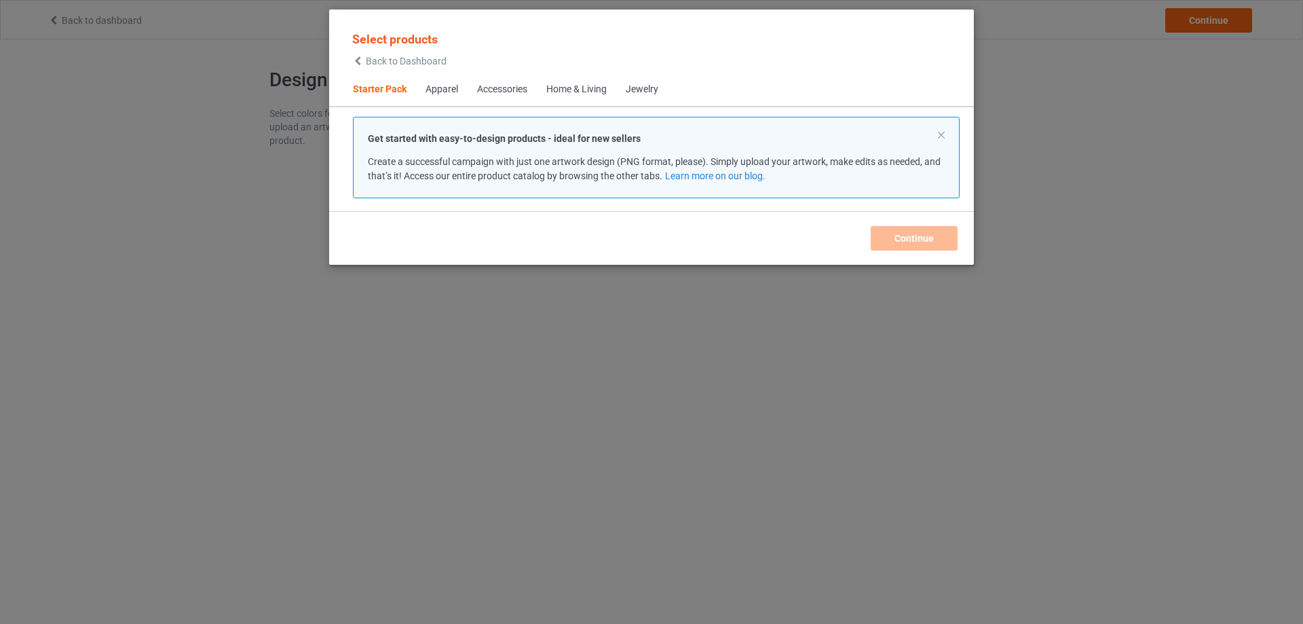
scroll to position [18, 0]
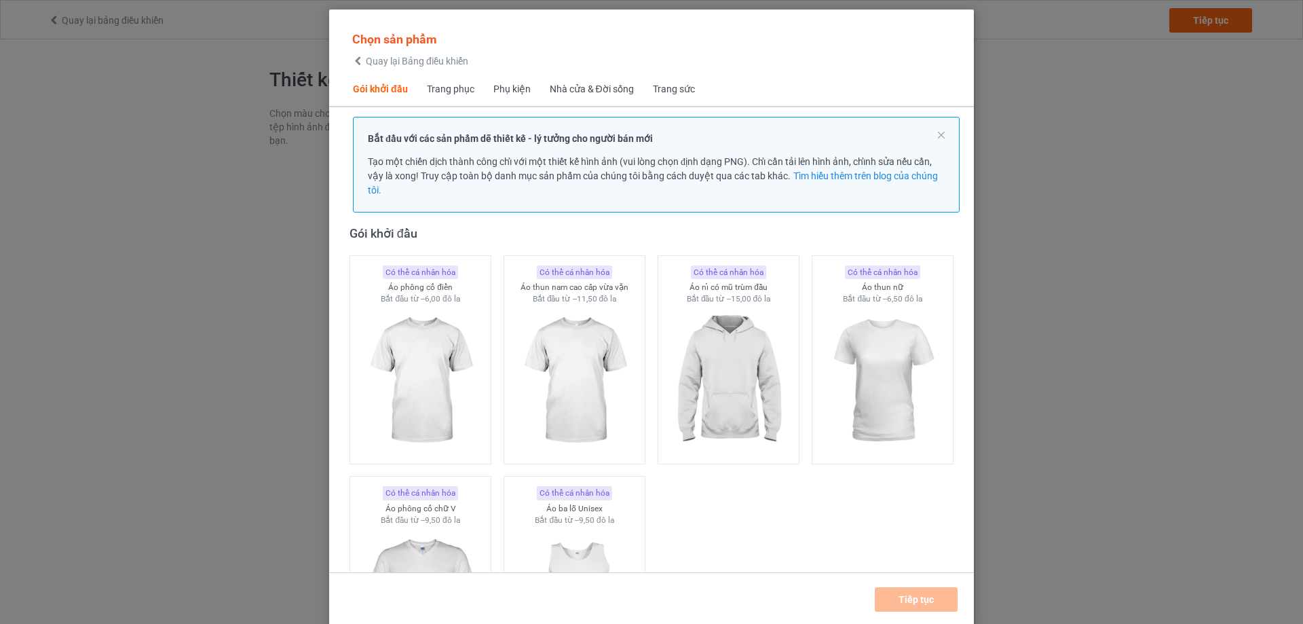
click at [555, 93] on font "Nhà cửa & Đời sống" at bounding box center [592, 88] width 84 height 11
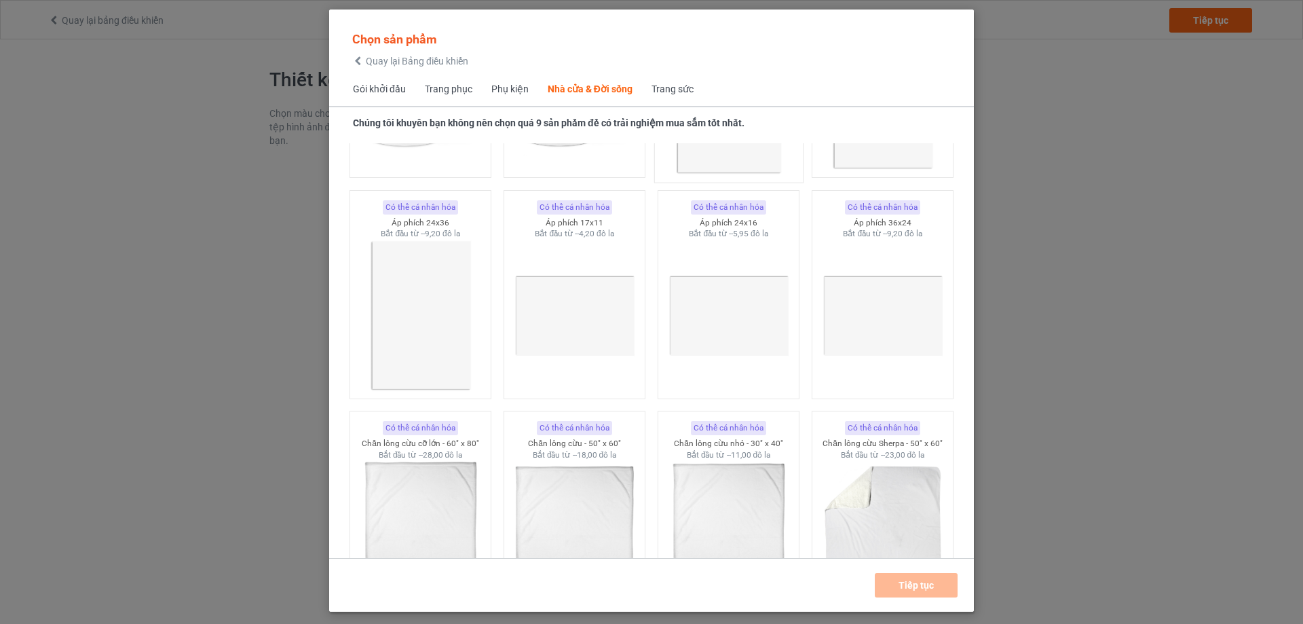
scroll to position [6462, 0]
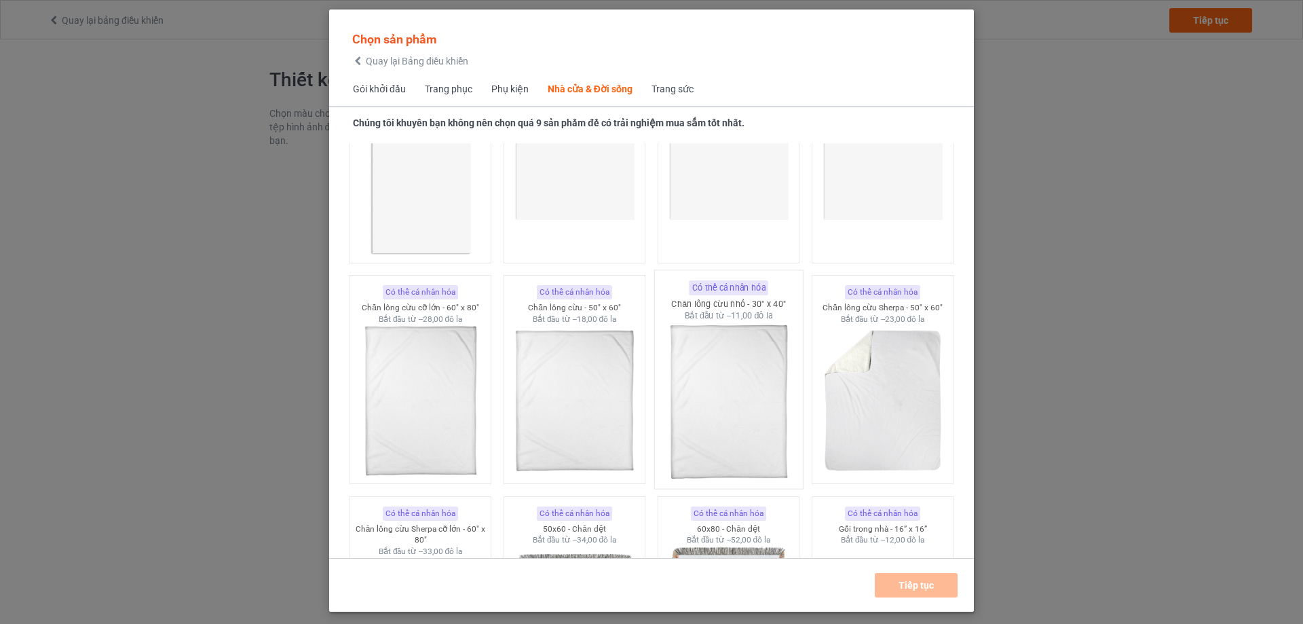
click at [707, 366] on img at bounding box center [729, 402] width 128 height 160
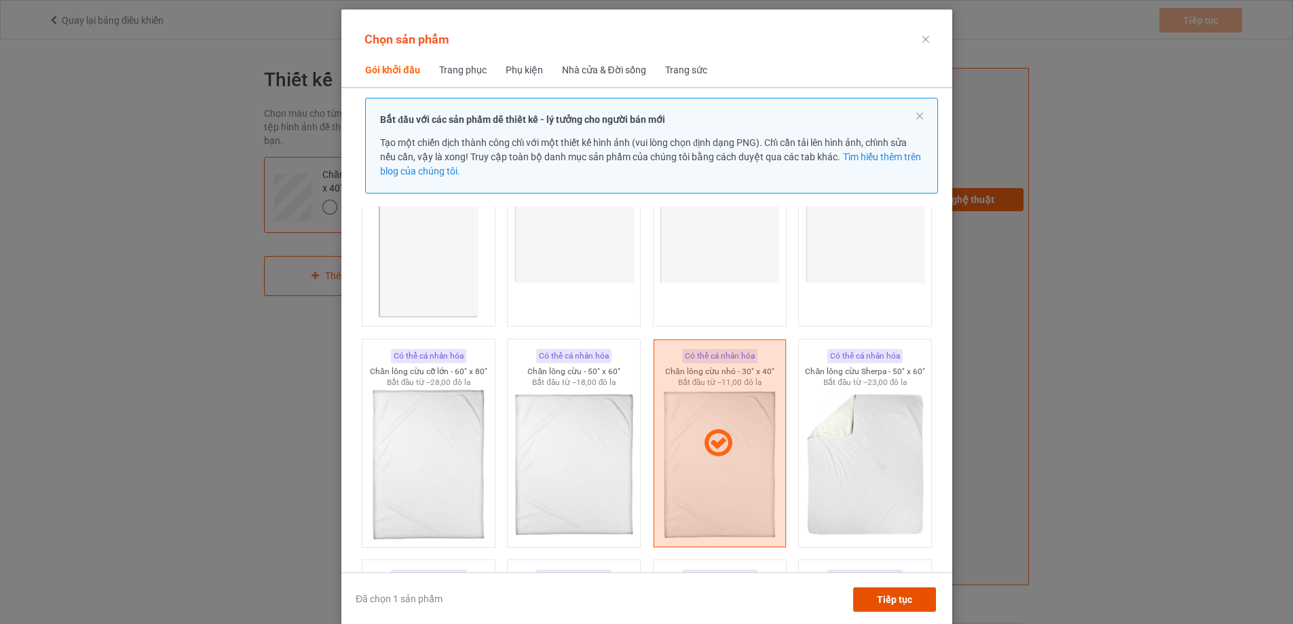
click at [904, 596] on font "Tiếp tục" at bounding box center [893, 599] width 35 height 11
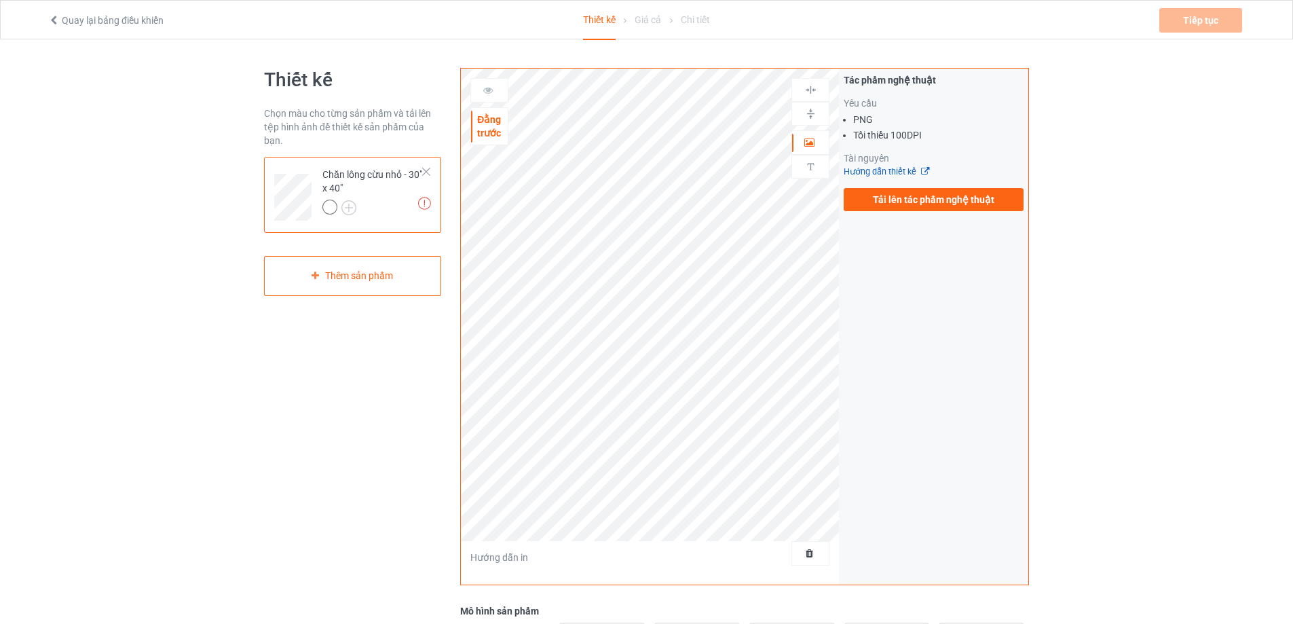
click at [897, 172] on font "Hướng dẫn thiết kế" at bounding box center [880, 171] width 73 height 10
click at [422, 201] on img at bounding box center [424, 203] width 13 height 13
click at [428, 170] on div at bounding box center [427, 172] width 10 height 10
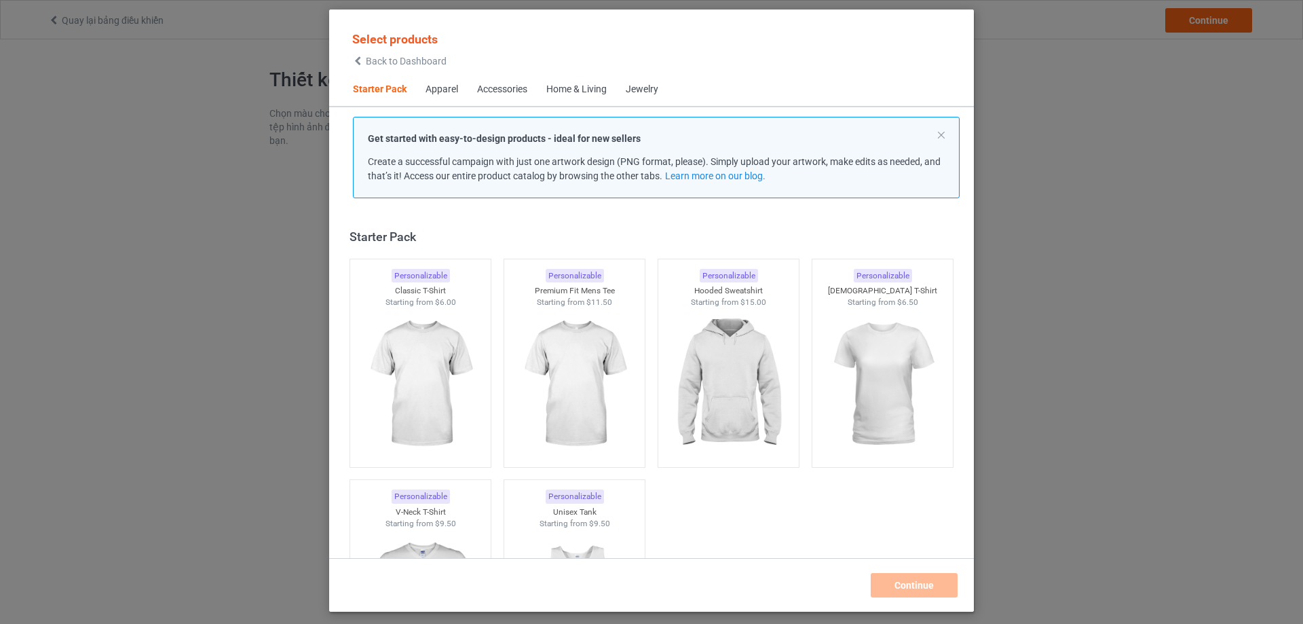
scroll to position [18, 0]
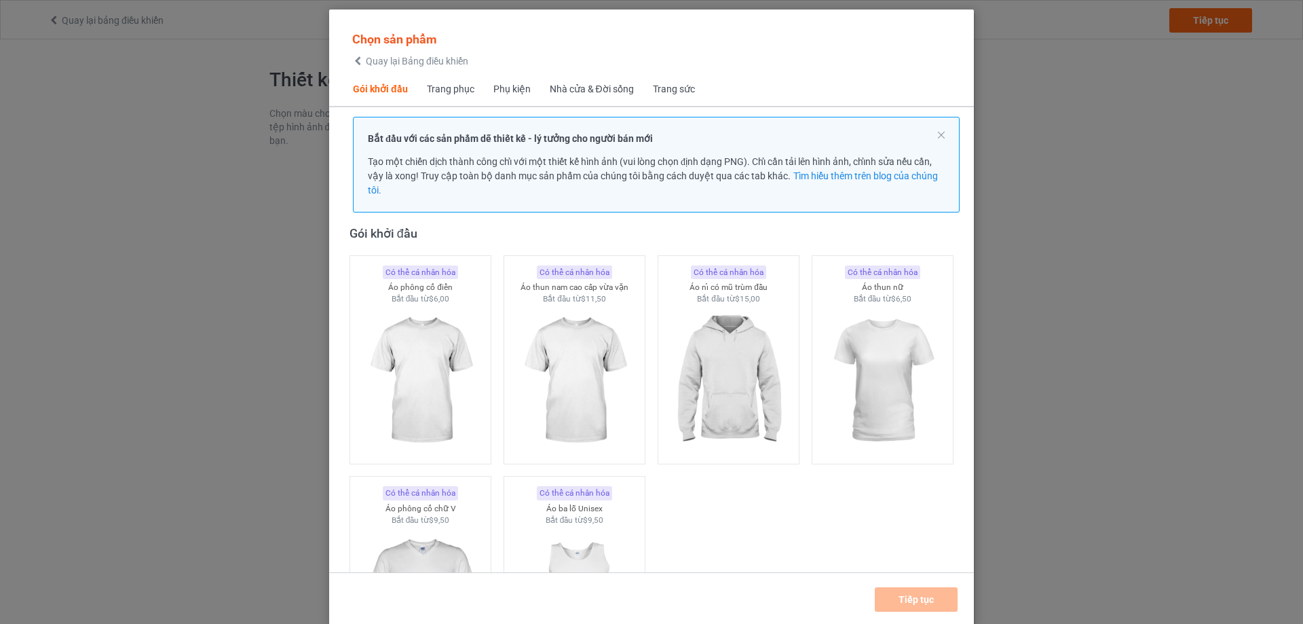
click at [575, 90] on font "Nhà cửa & Đời sống" at bounding box center [592, 88] width 84 height 11
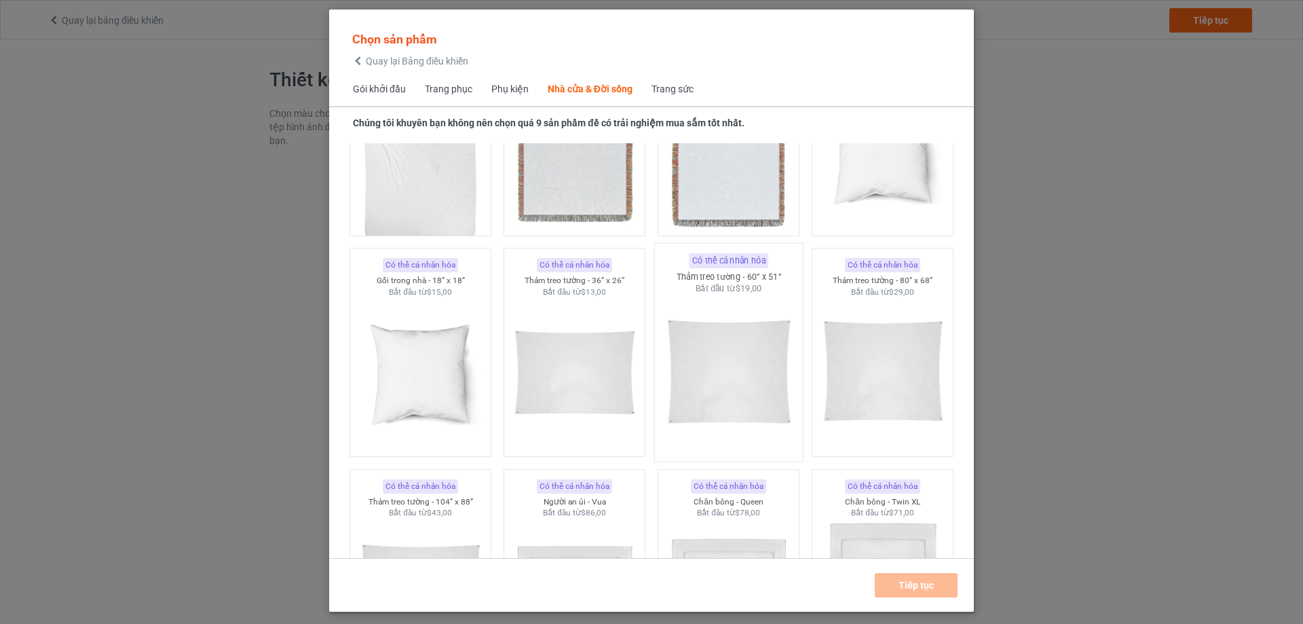
scroll to position [6937, 0]
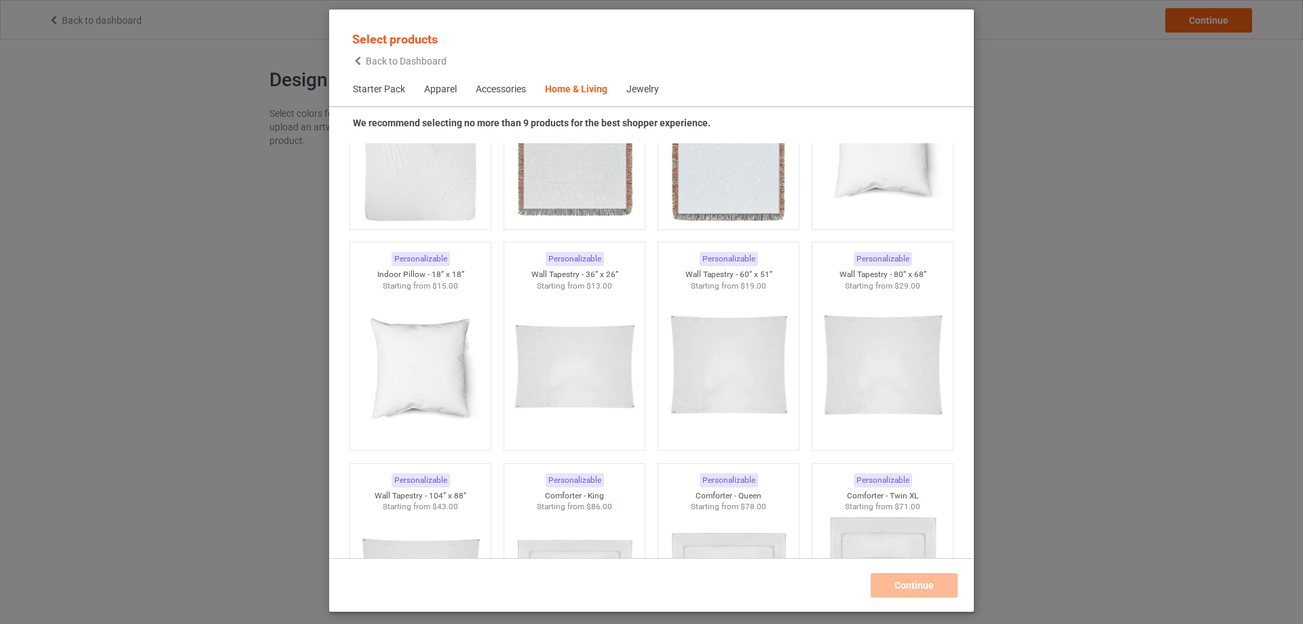
click at [1069, 204] on div "Select products Back to Dashboard Starter Pack Apparel Accessories Home & Livin…" at bounding box center [651, 312] width 1303 height 624
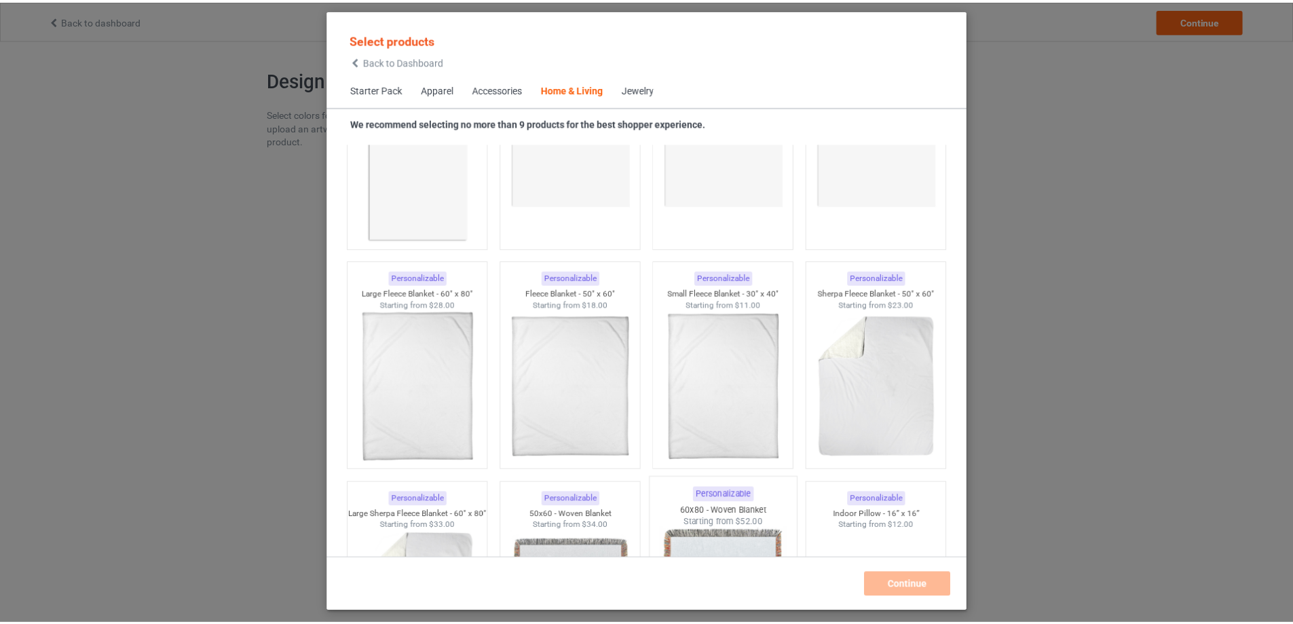
scroll to position [6462, 0]
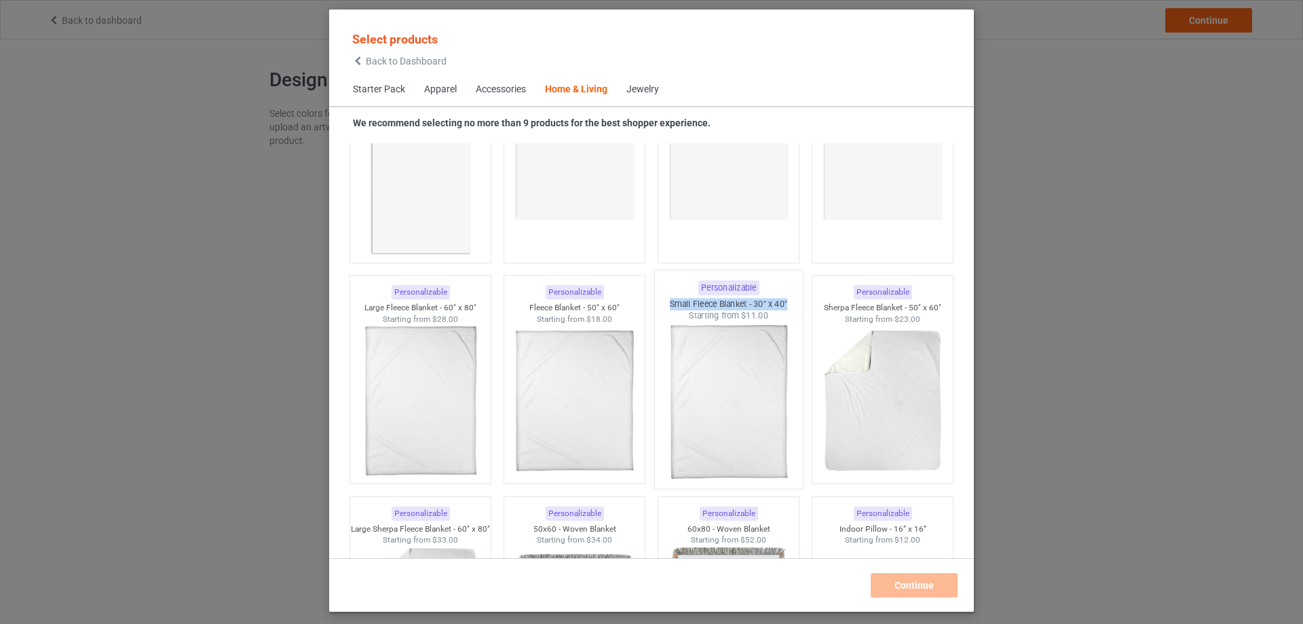
copy div "Small Fleece Blanket - 30" x 40""
drag, startPoint x: 662, startPoint y: 300, endPoint x: 783, endPoint y: 307, distance: 121.7
click at [783, 307] on div "Small Fleece Blanket - 30" x 40"" at bounding box center [729, 304] width 148 height 12
